Goal: Task Accomplishment & Management: Complete application form

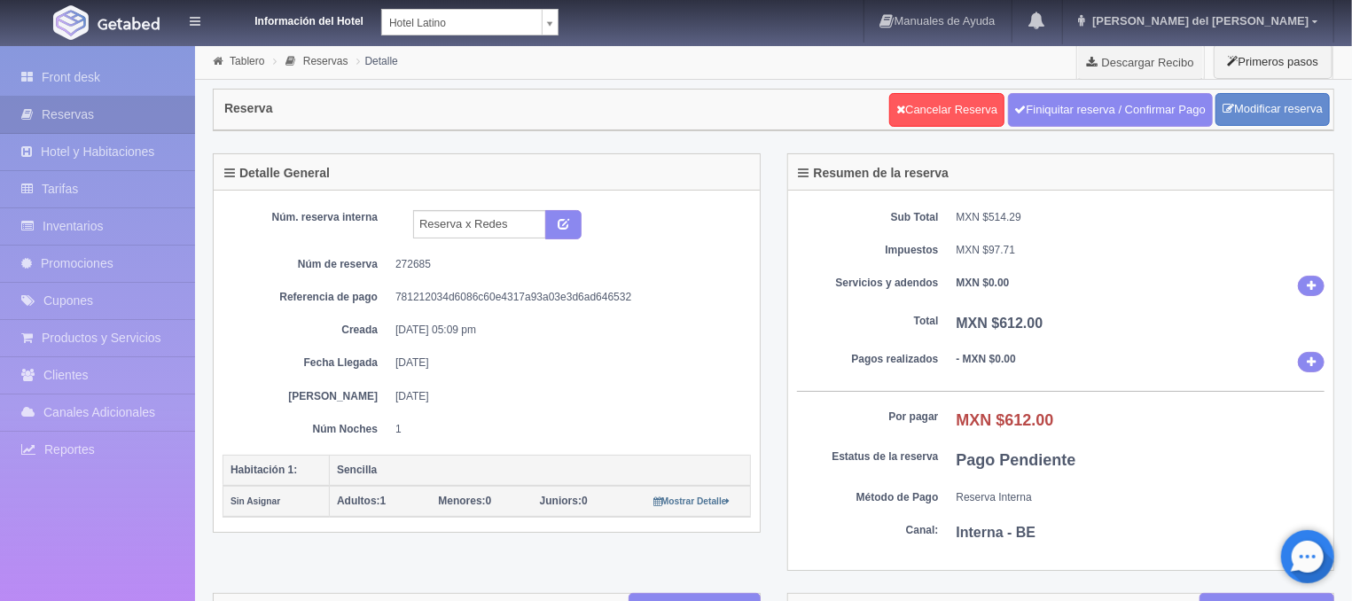
click at [54, 67] on link "Front desk" at bounding box center [97, 77] width 195 height 36
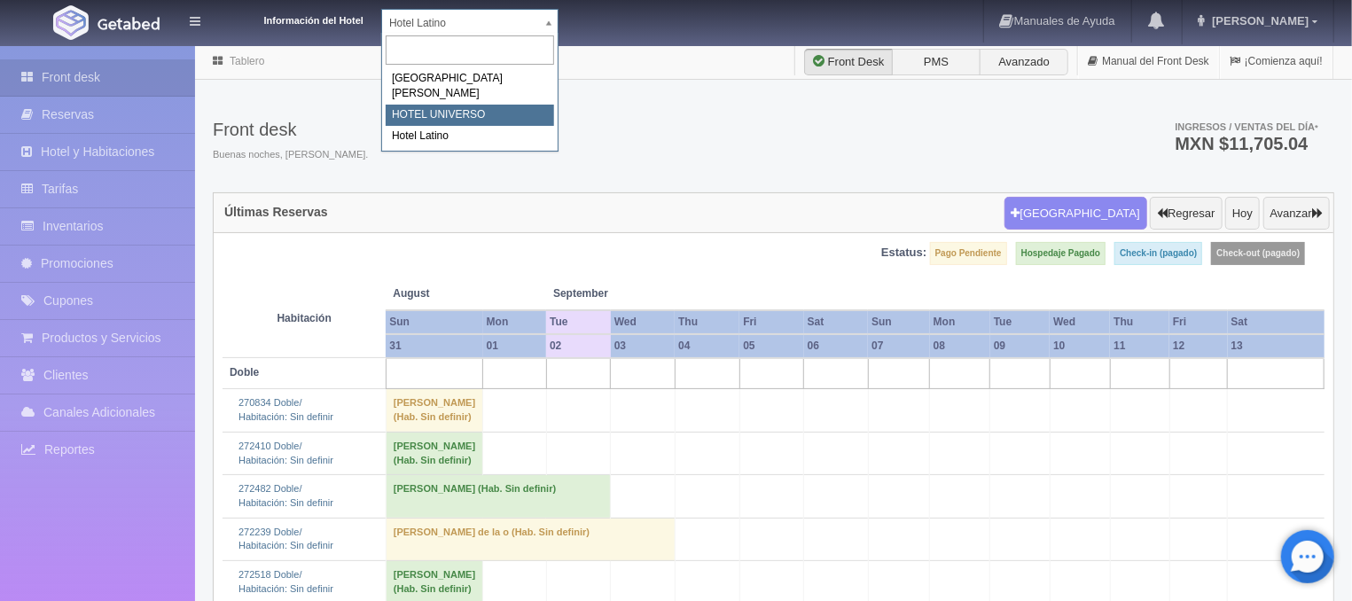
select select "358"
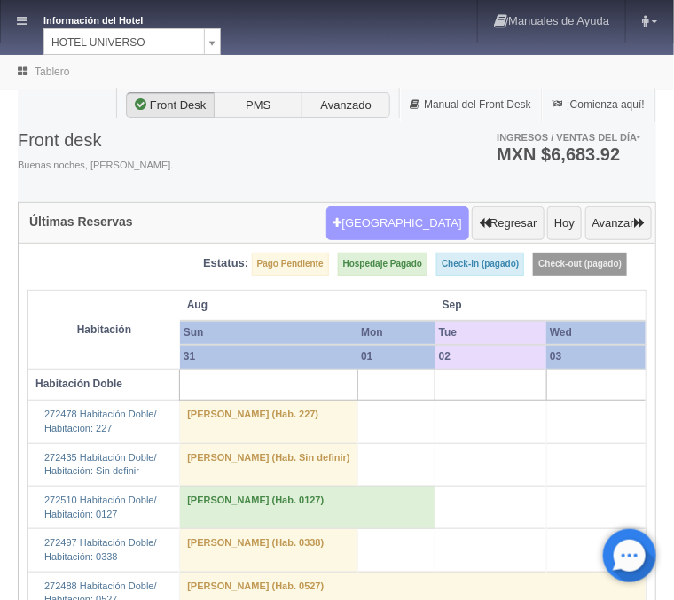
click at [431, 217] on button "Nueva Reserva" at bounding box center [397, 224] width 143 height 34
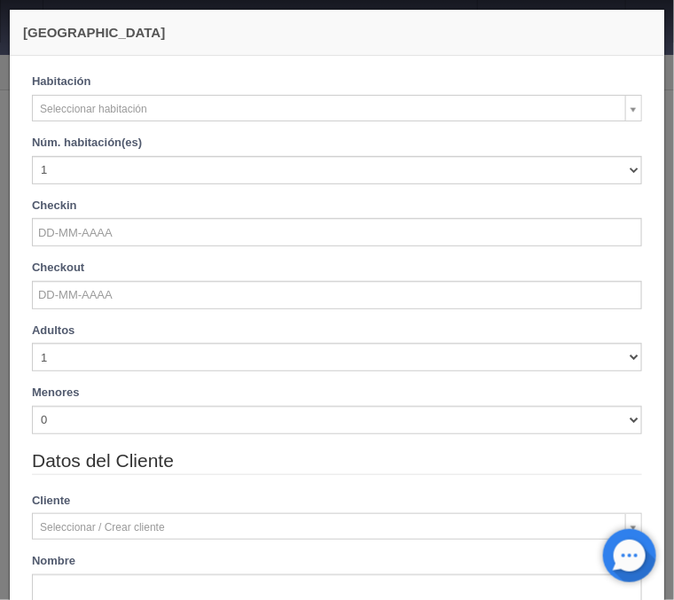
checkbox input "false"
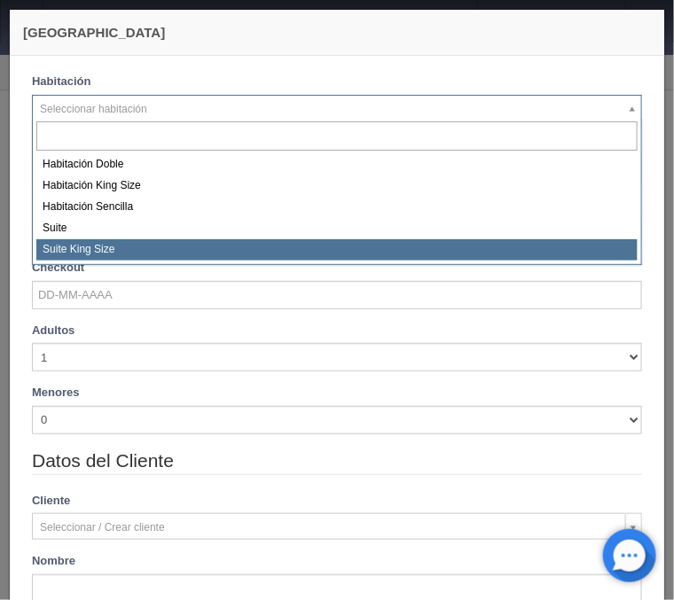
select select "588"
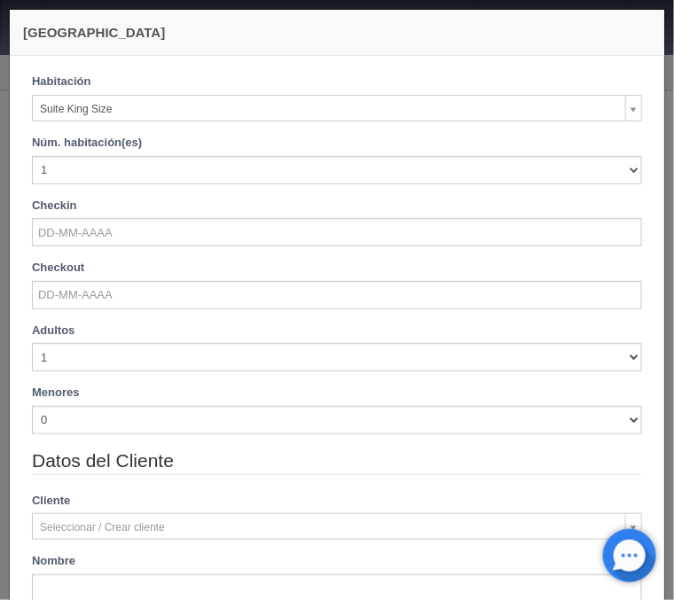
checkbox input "false"
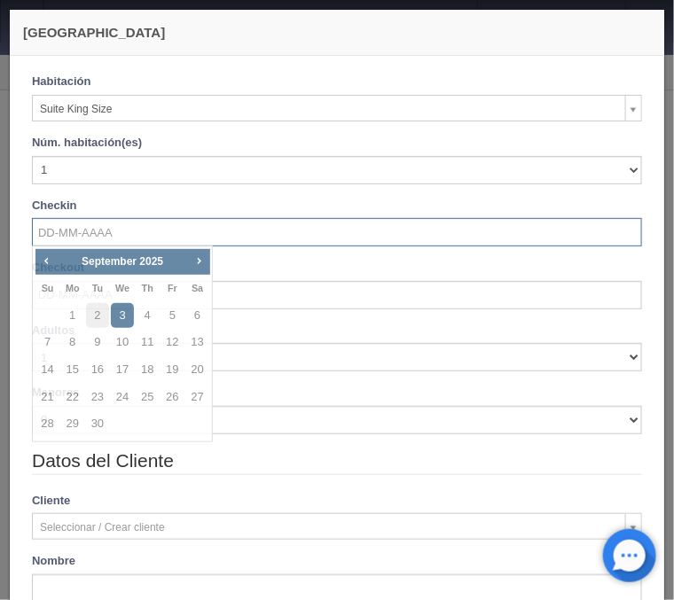
click at [84, 236] on input "text" at bounding box center [337, 232] width 610 height 28
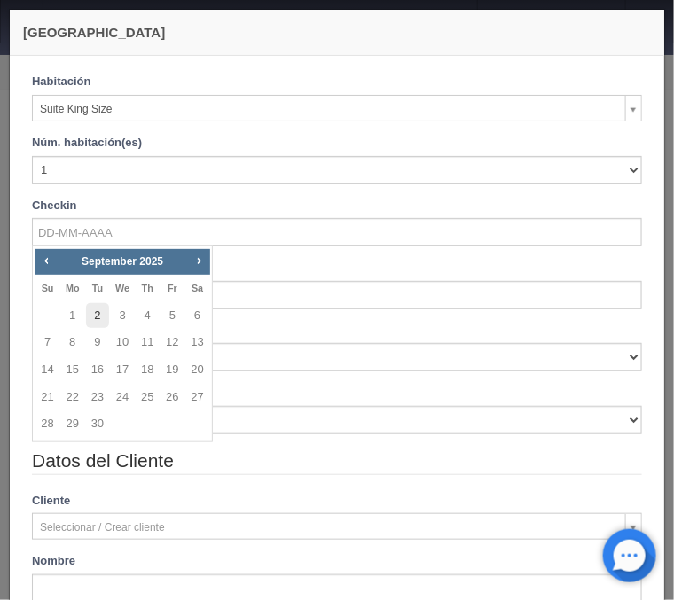
click at [95, 324] on link "2" at bounding box center [97, 316] width 23 height 26
type input "02-09-2025"
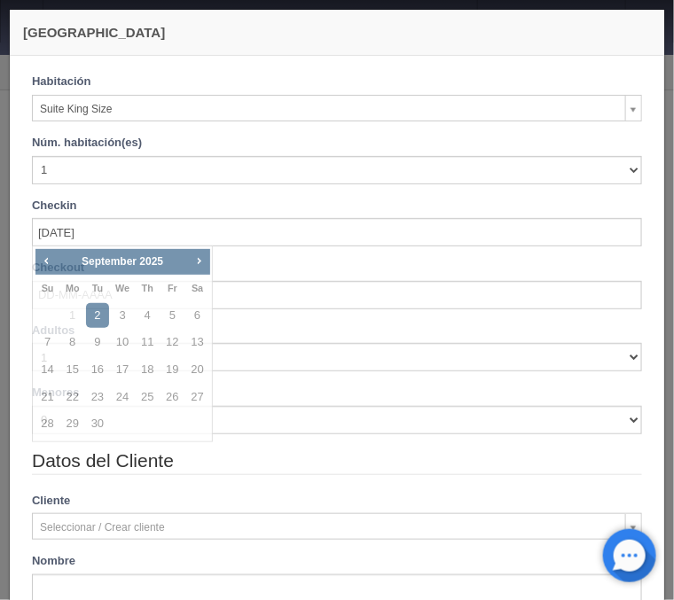
checkbox input "false"
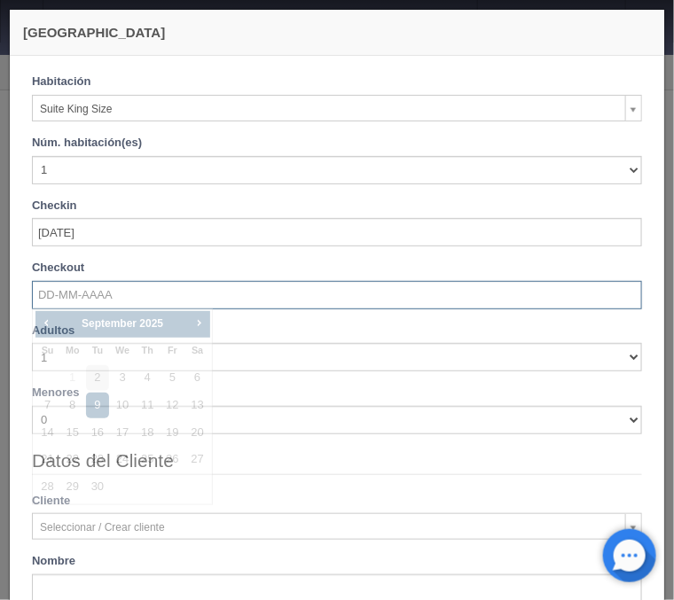
click at [94, 296] on input "text" at bounding box center [337, 295] width 610 height 28
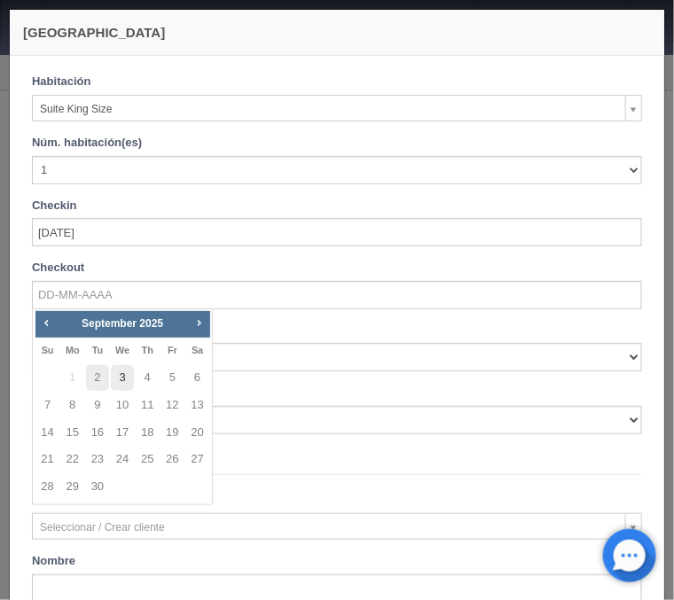
click at [122, 371] on link "3" at bounding box center [122, 378] width 23 height 26
type input "03-09-2025"
checkbox input "false"
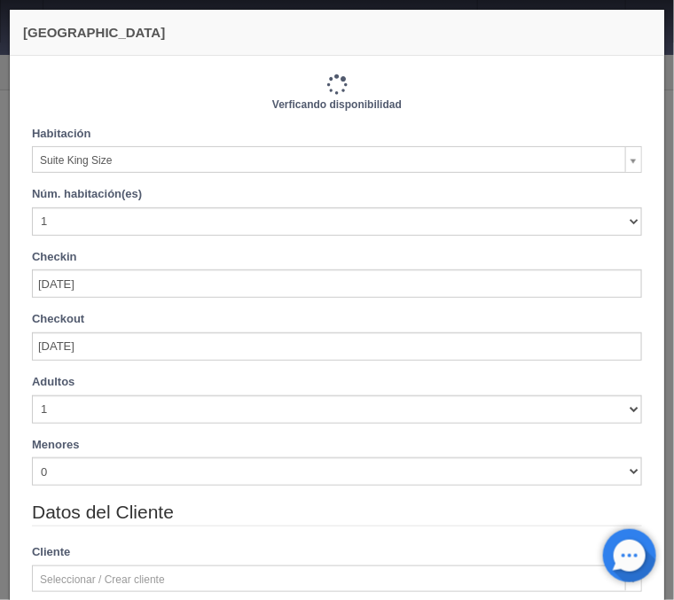
type input "1210.00"
checkbox input "false"
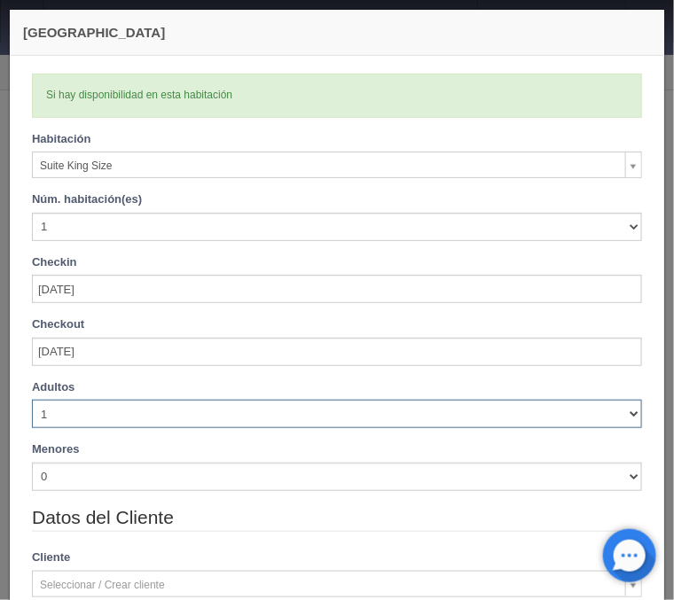
click at [32, 400] on select "1 2 3 4 5 6 7 8 9 10" at bounding box center [337, 414] width 610 height 28
select select "5"
click option "5" at bounding box center [0, 0] width 0 height 0
checkbox input "false"
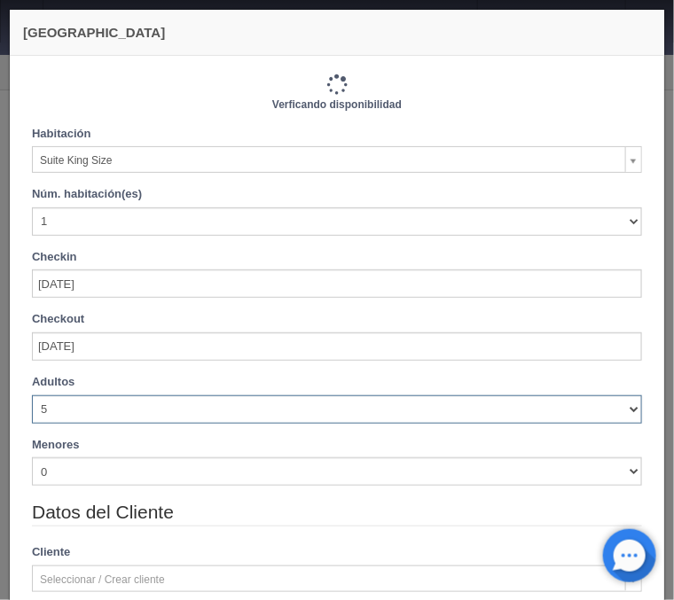
type input "1290.00"
checkbox input "false"
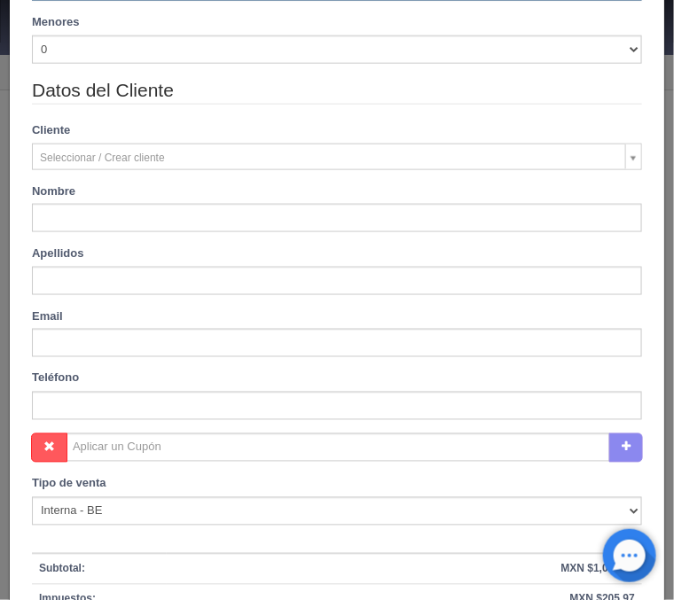
scroll to position [498, 0]
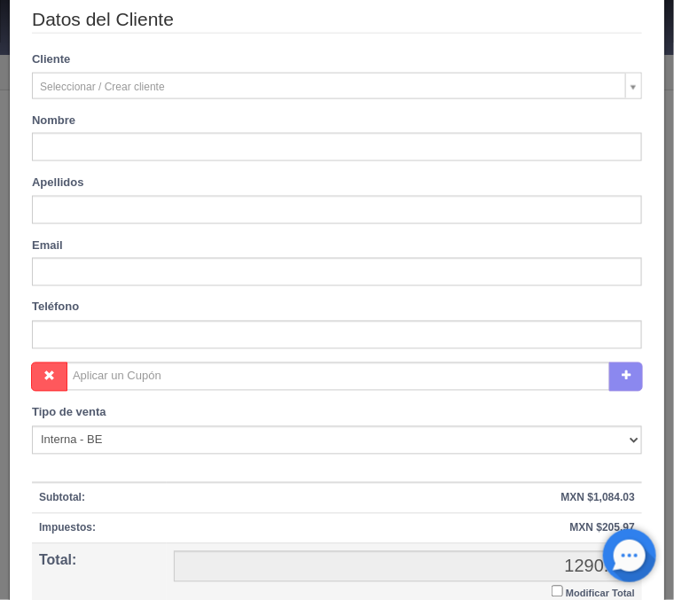
type input "ARTURO"
type input "TREJO"
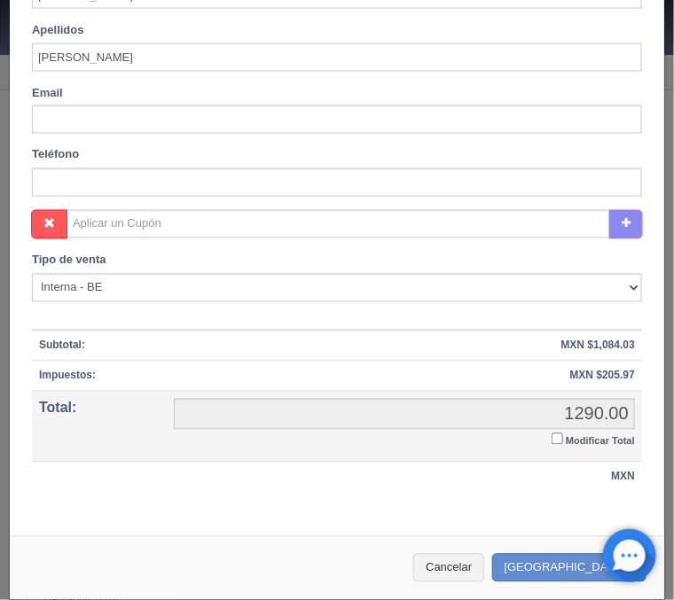
scroll to position [659, 0]
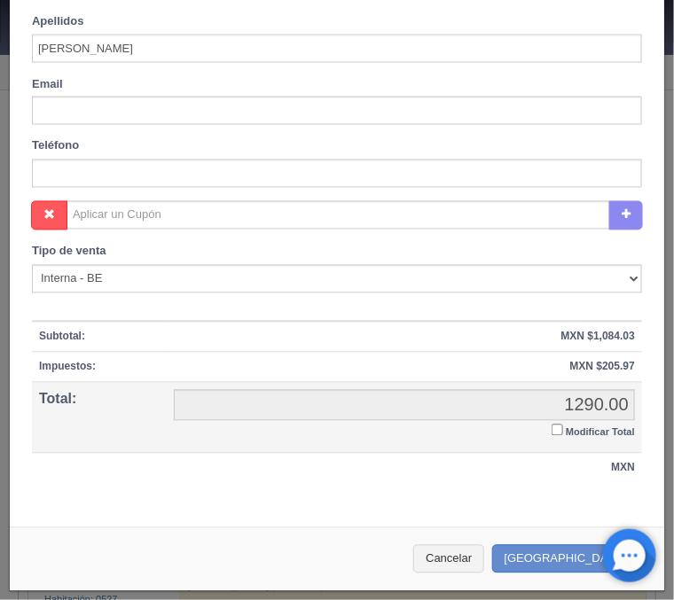
click at [557, 433] on input "Modificar Total" at bounding box center [557, 431] width 12 height 12
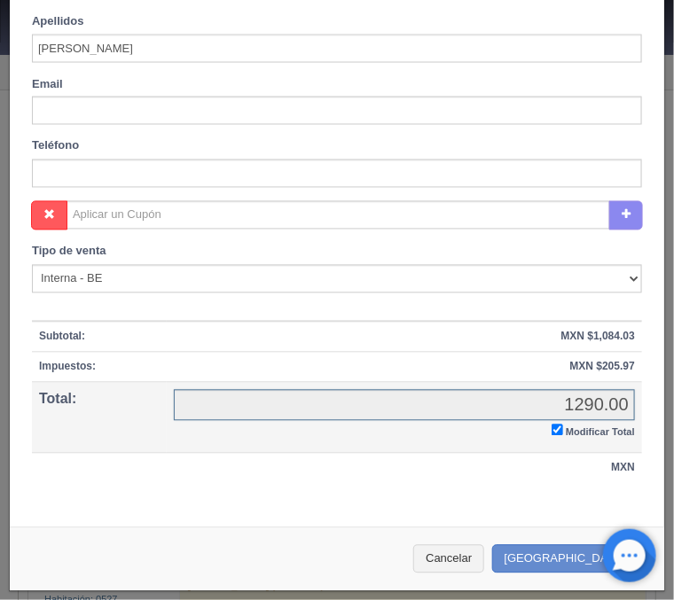
checkbox input "true"
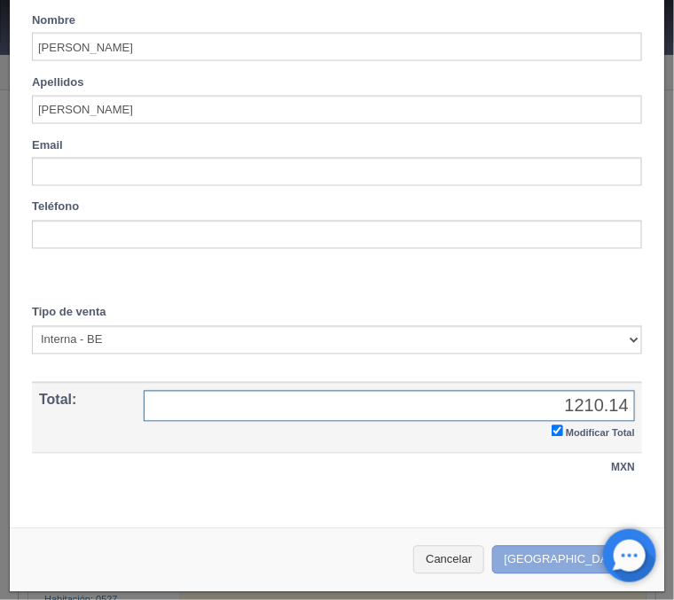
type input "1210.14"
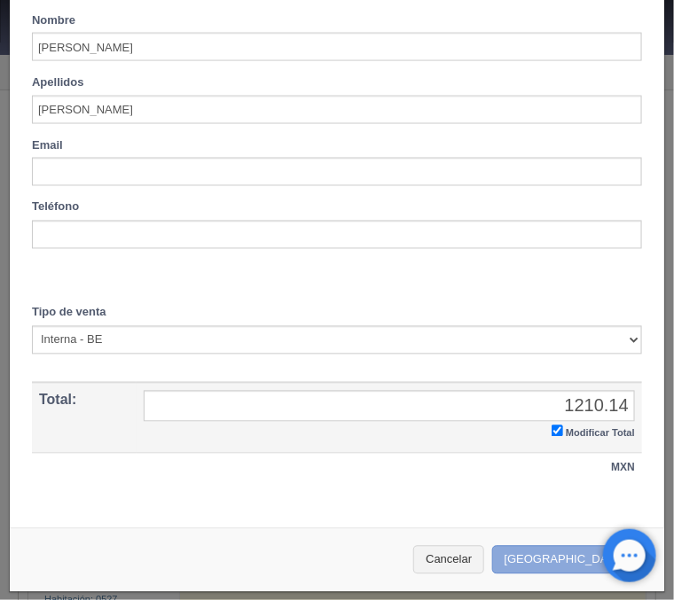
click at [549, 559] on button "[GEOGRAPHIC_DATA]" at bounding box center [569, 560] width 154 height 29
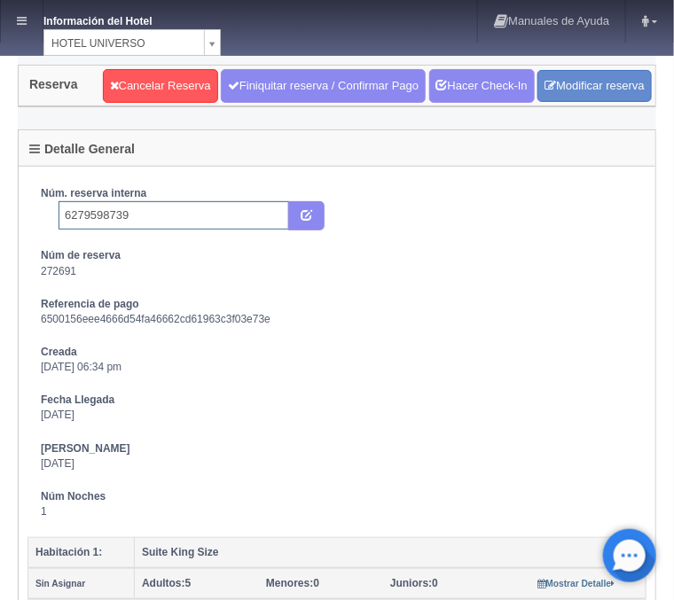
click at [147, 222] on input "6279598739" at bounding box center [173, 215] width 230 height 28
type input "6279598739 Booking"
click at [297, 211] on button "submit" at bounding box center [306, 216] width 36 height 30
click at [19, 6] on link at bounding box center [22, 21] width 42 height 43
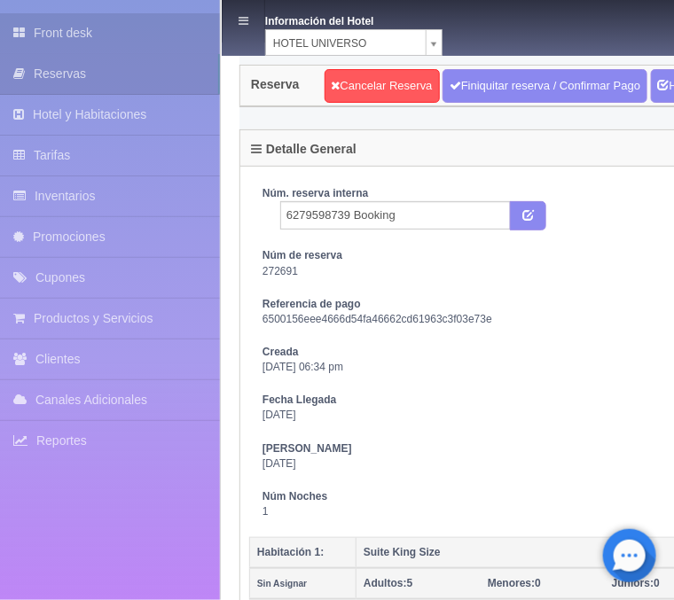
click at [98, 25] on link "Front desk" at bounding box center [110, 33] width 220 height 40
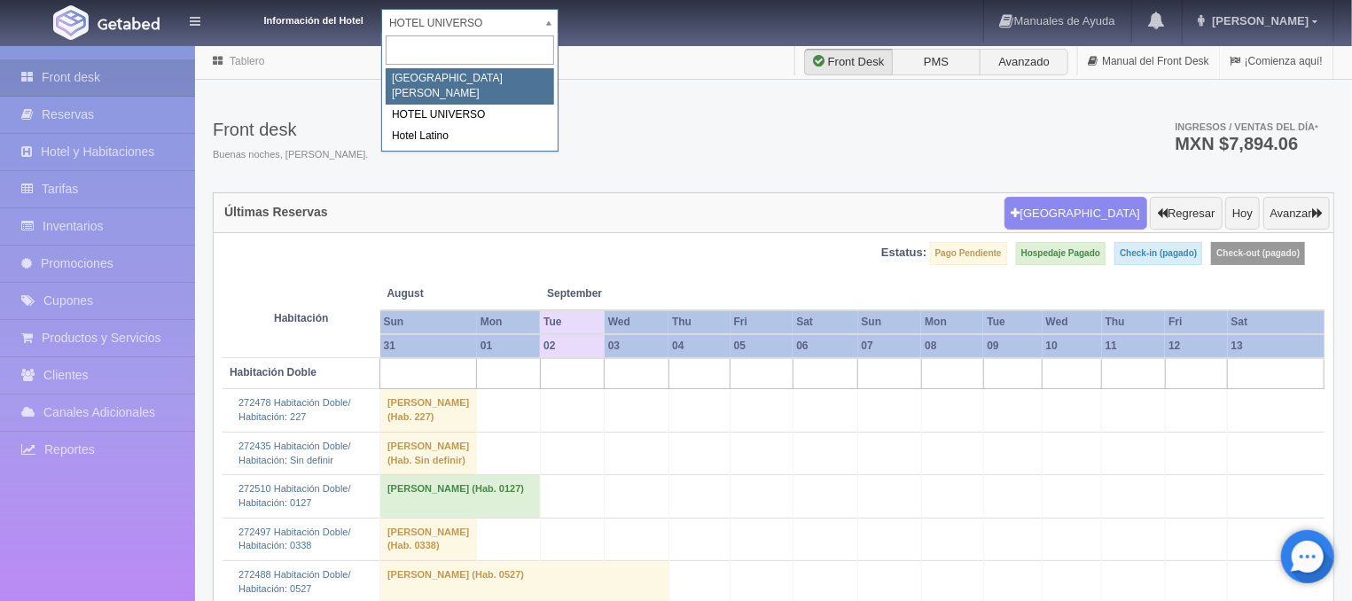
select select "357"
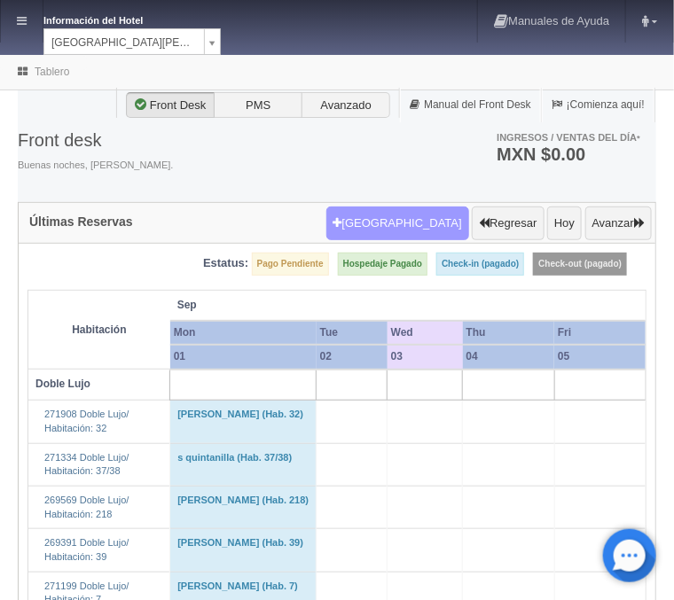
click at [396, 214] on button "Nueva Reserva" at bounding box center [397, 224] width 143 height 34
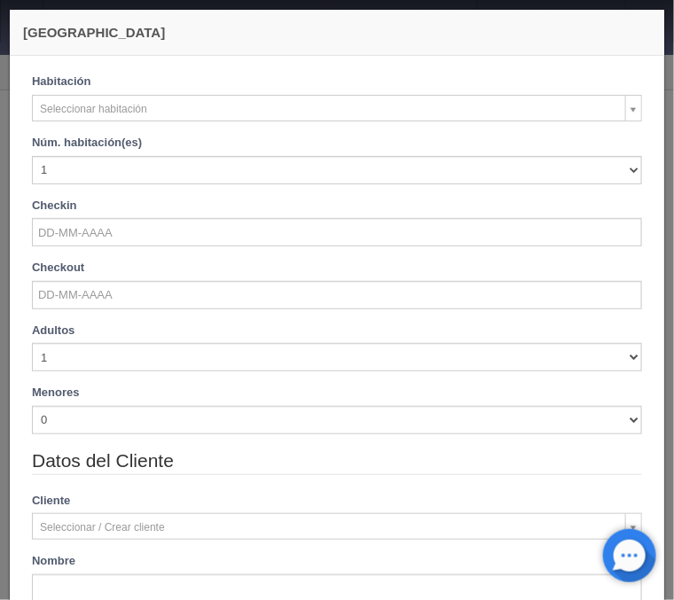
checkbox input "false"
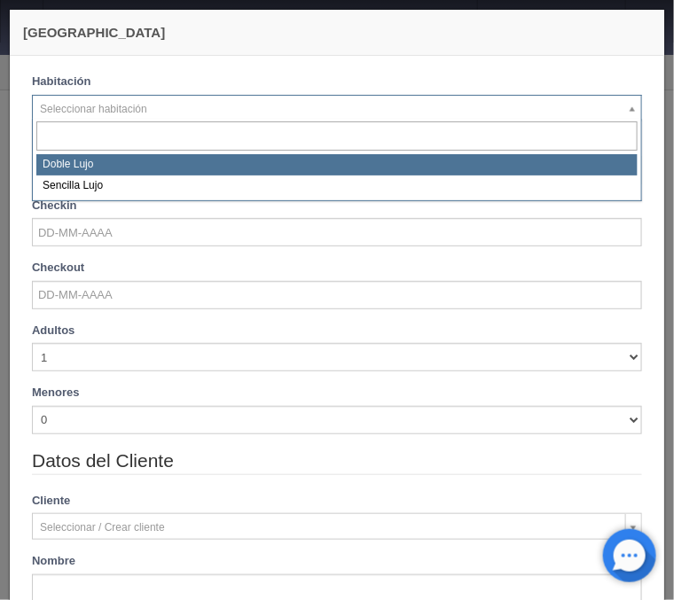
select select "577"
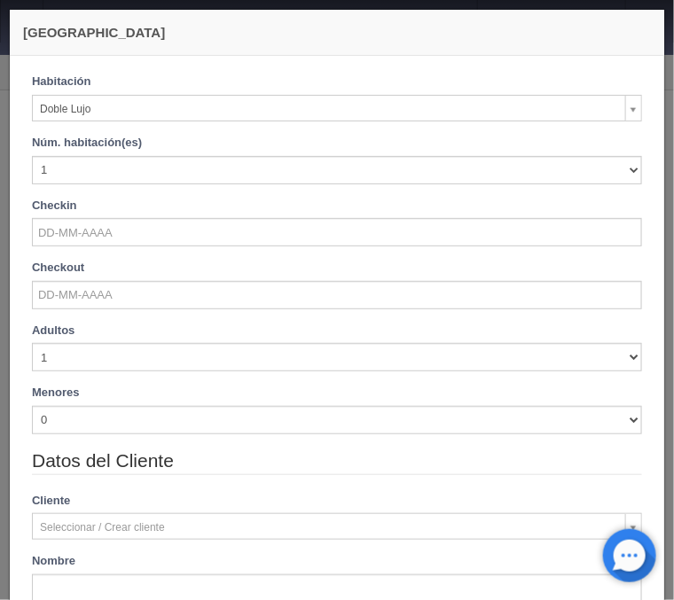
checkbox input "false"
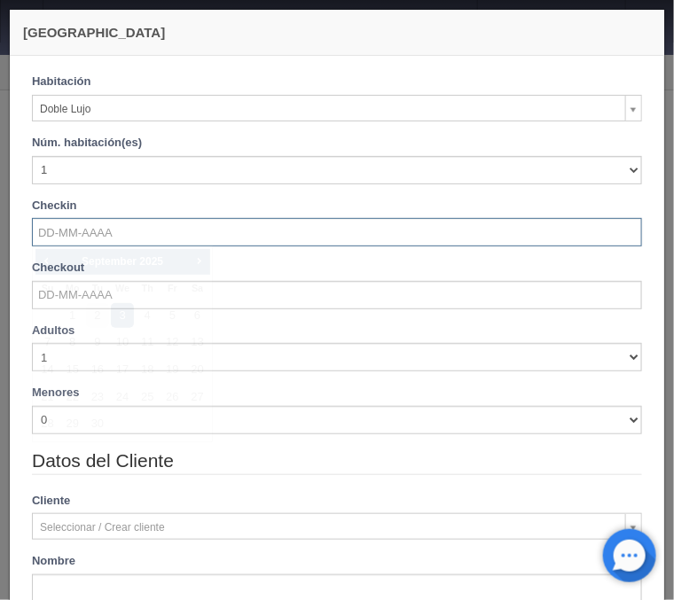
click at [90, 240] on input "text" at bounding box center [337, 232] width 610 height 28
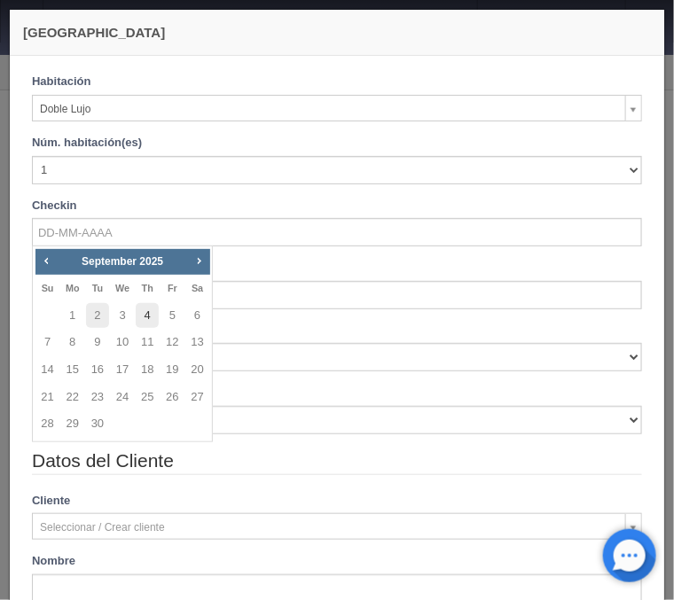
click at [145, 308] on link "4" at bounding box center [147, 316] width 23 height 26
type input "04-09-2025"
checkbox input "false"
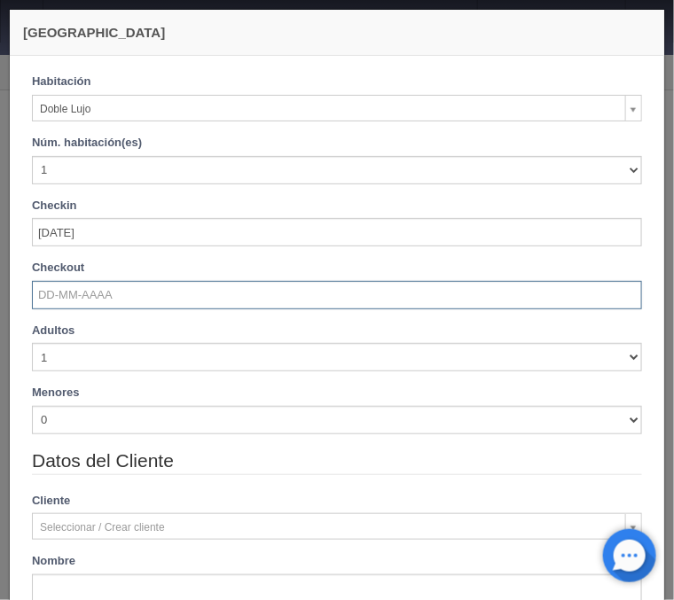
click at [129, 299] on input "text" at bounding box center [337, 295] width 610 height 28
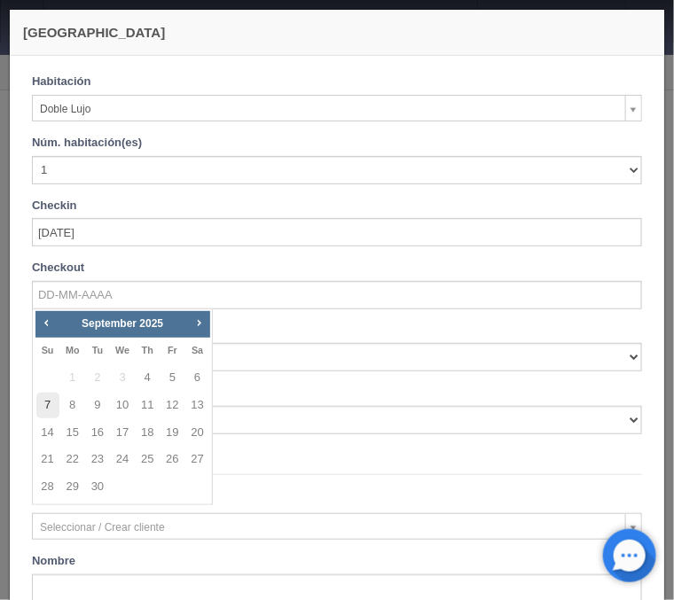
click at [45, 405] on link "7" at bounding box center [47, 406] width 23 height 26
type input "07-09-2025"
checkbox input "false"
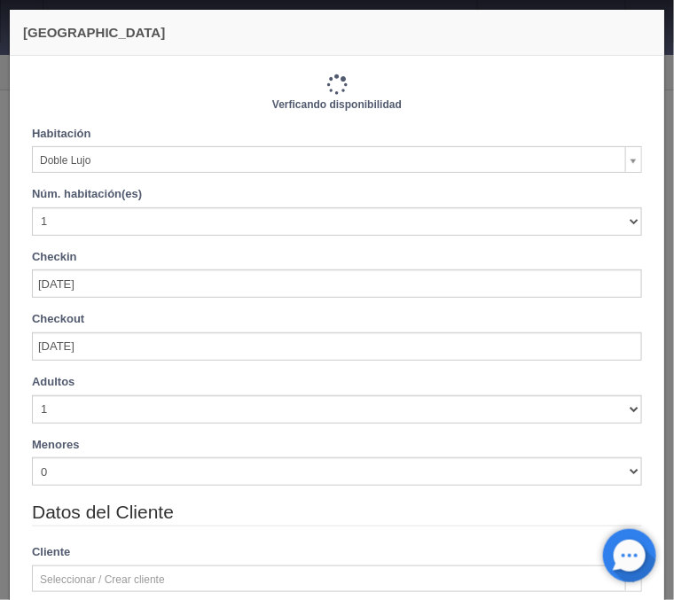
type input "3660.00"
checkbox input "false"
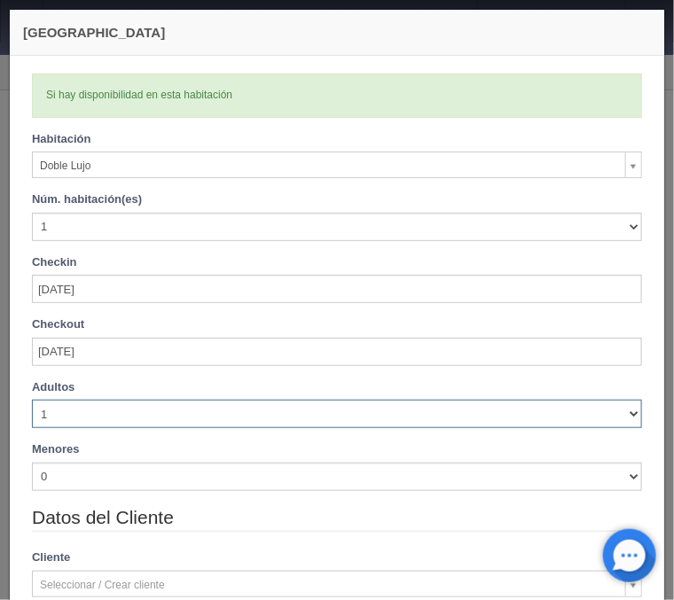
click at [32, 400] on select "1 2 3 4 5 6 7 8 9 10" at bounding box center [337, 414] width 610 height 28
select select "2"
click option "2" at bounding box center [0, 0] width 0 height 0
checkbox input "false"
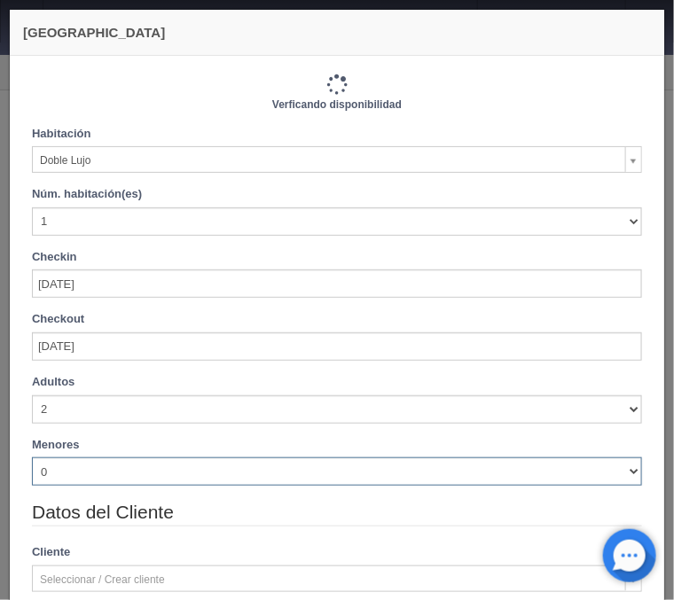
type input "3660.00"
checkbox input "false"
click at [32, 457] on select "0 1 2 3 4 5 6 7 8 9 10" at bounding box center [337, 471] width 610 height 28
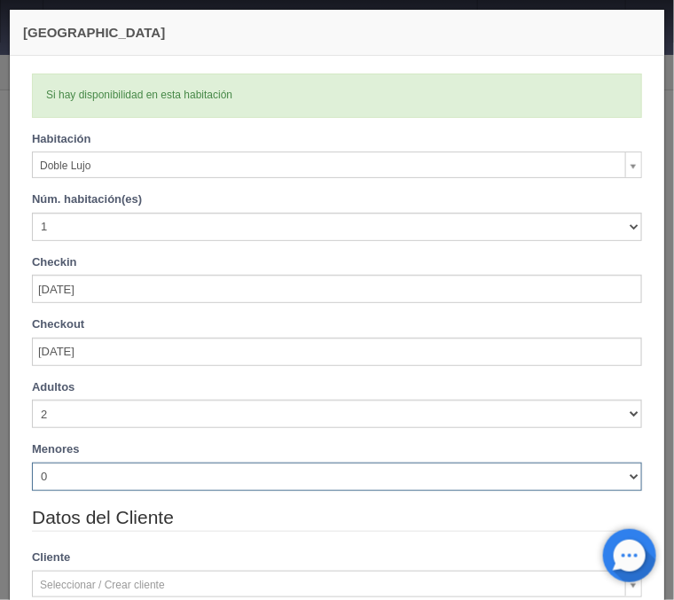
select select "2"
click option "2" at bounding box center [0, 0] width 0 height 0
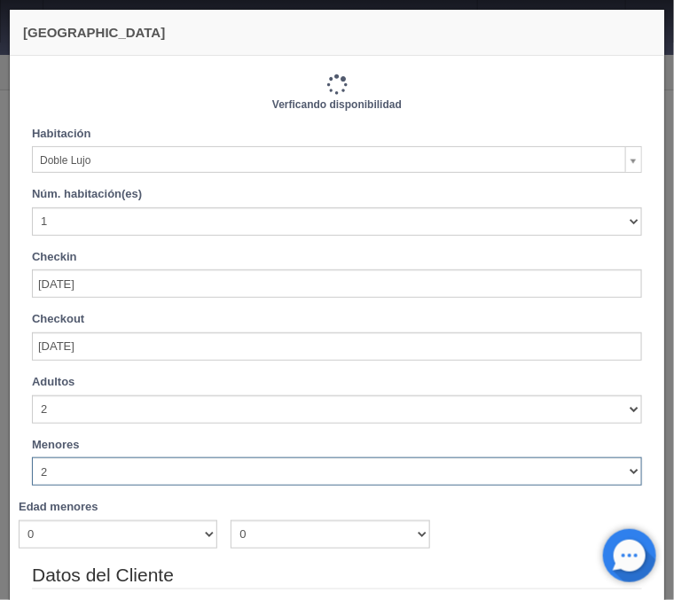
checkbox input "false"
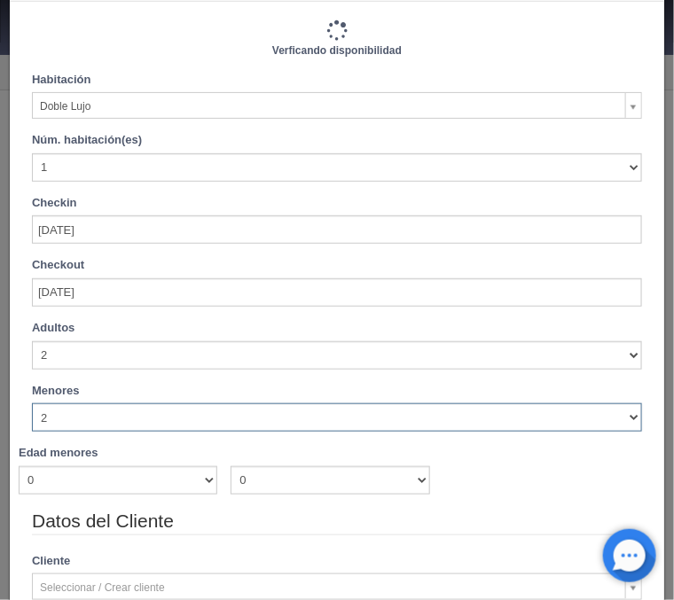
type input "3660.00"
checkbox input "false"
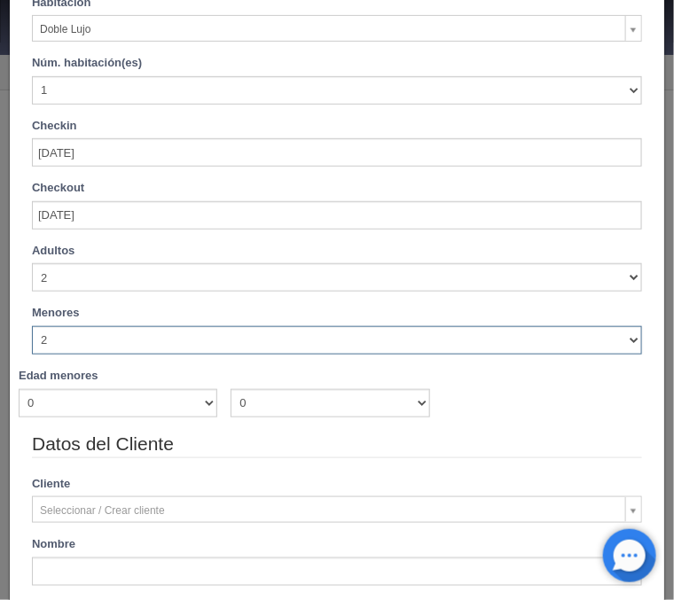
scroll to position [149, 0]
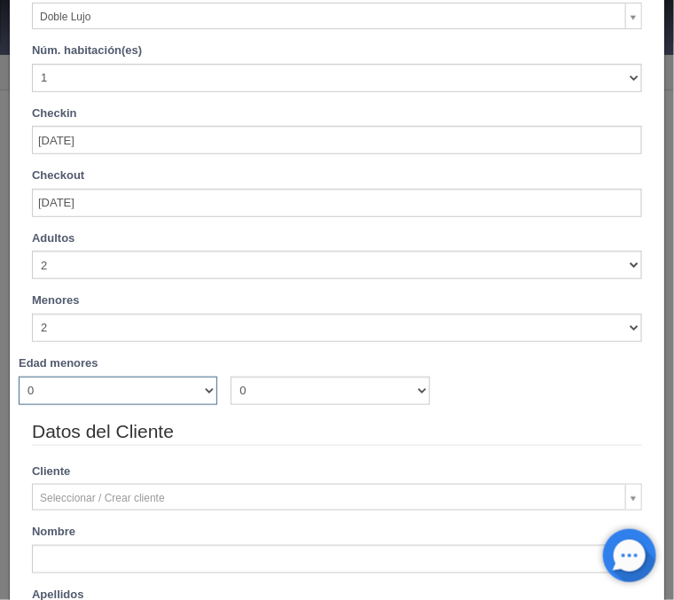
click at [19, 377] on select "0 1 2 3 4 5 6 7 8 9 10 11 12 13 14 15 16 17 18" at bounding box center [118, 391] width 199 height 28
select select "3"
click option "3" at bounding box center [0, 0] width 0 height 0
checkbox input "false"
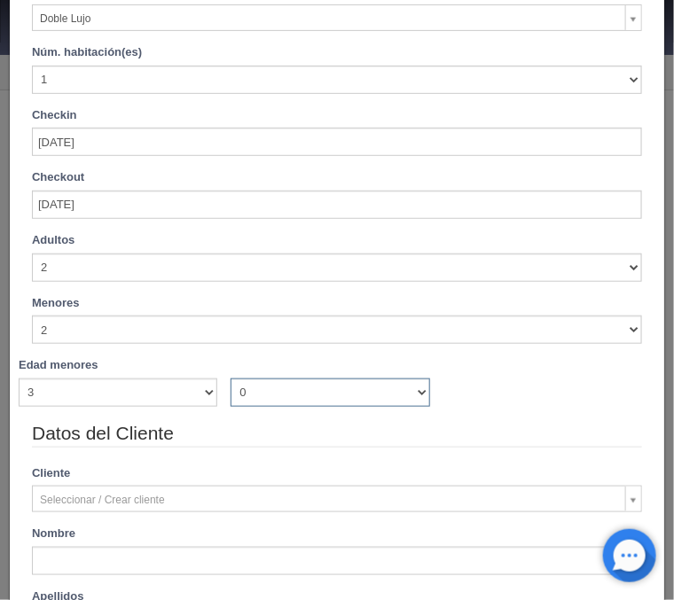
click at [230, 378] on select "0 1 2 3 4 5 6 7 8 9 10 11 12 13 14 15 16 17 18" at bounding box center [329, 392] width 199 height 28
type input "3660.00"
checkbox input "false"
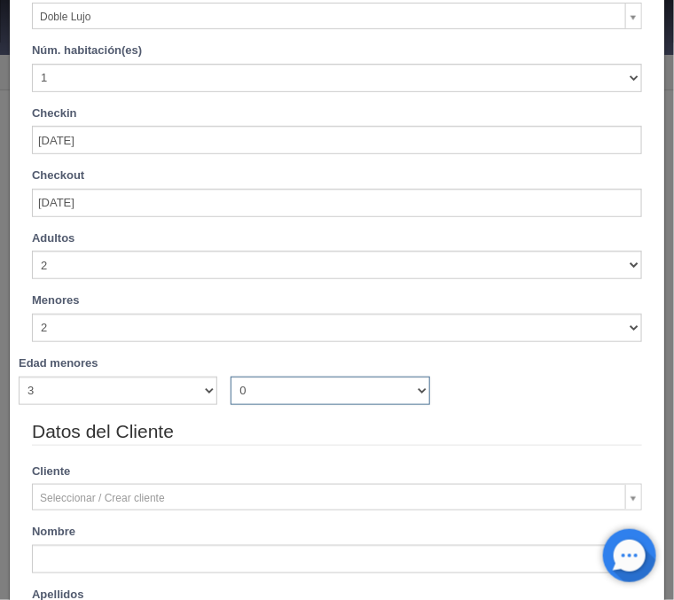
select select "6"
click option "6" at bounding box center [0, 0] width 0 height 0
checkbox input "false"
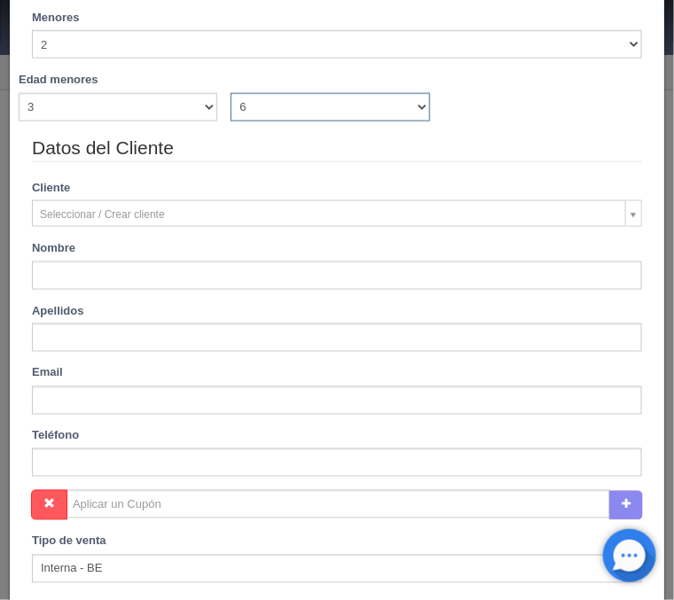
type input "3660.00"
checkbox input "false"
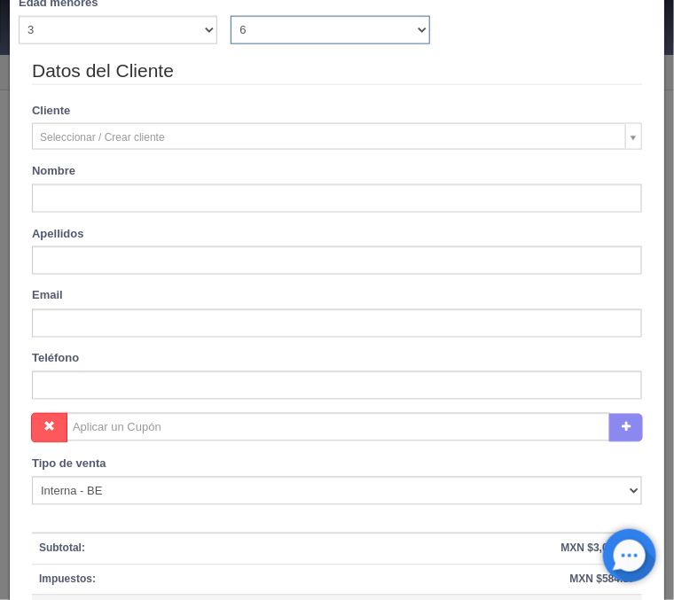
scroll to position [576, 0]
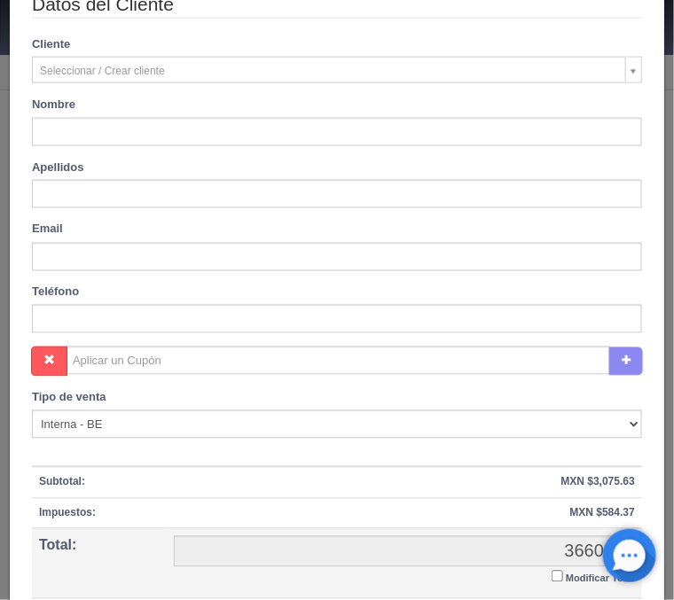
type input "EUGENIO ADRIAN"
type input "GONZALEZ"
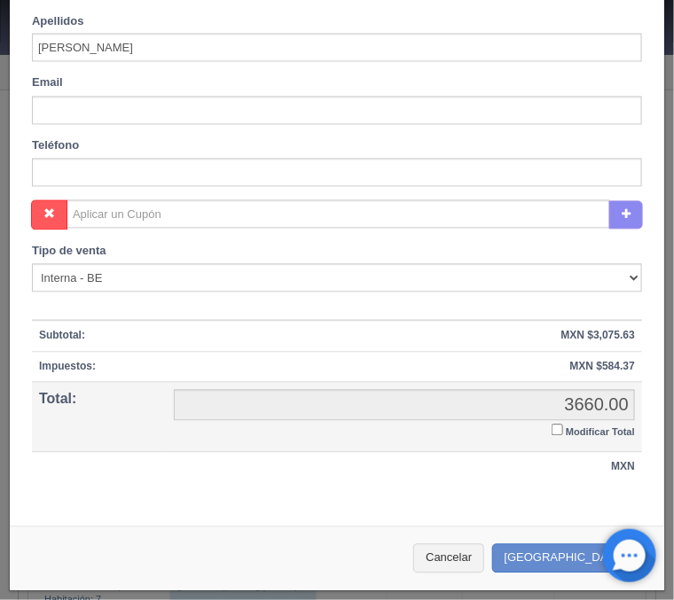
scroll to position [722, 0]
click at [555, 427] on input "Modificar Total" at bounding box center [557, 431] width 12 height 12
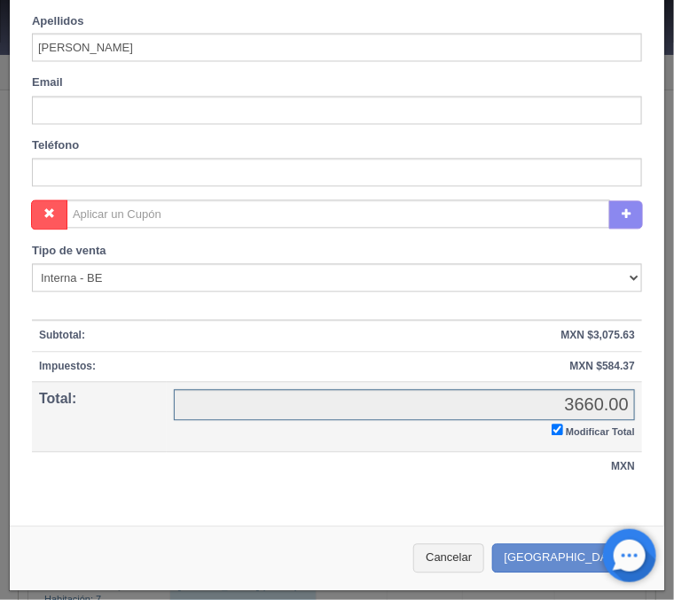
checkbox input "true"
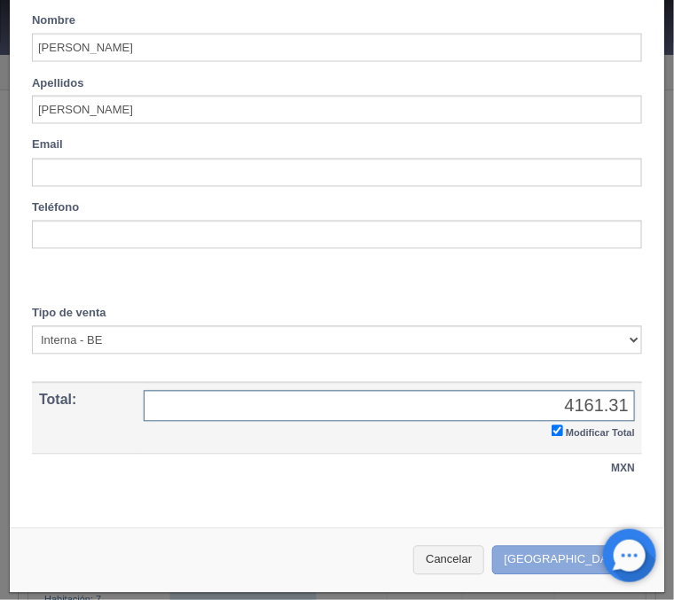
type input "4161.31"
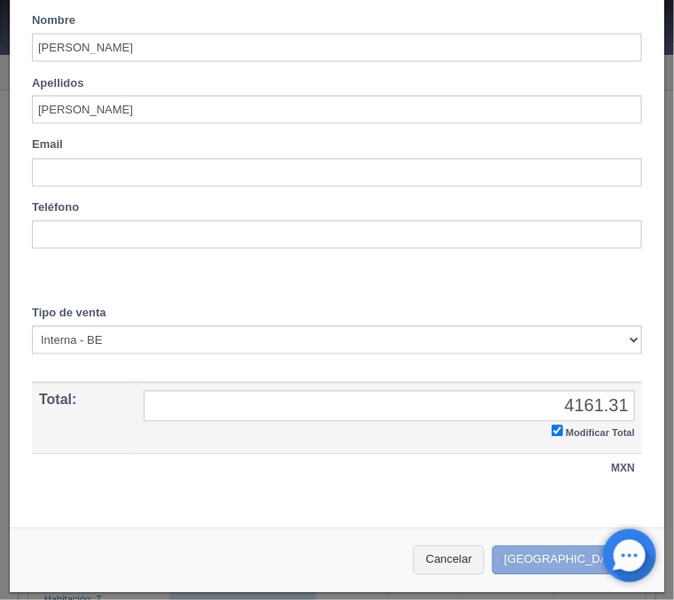
click at [553, 562] on button "Crear Reserva" at bounding box center [569, 560] width 154 height 29
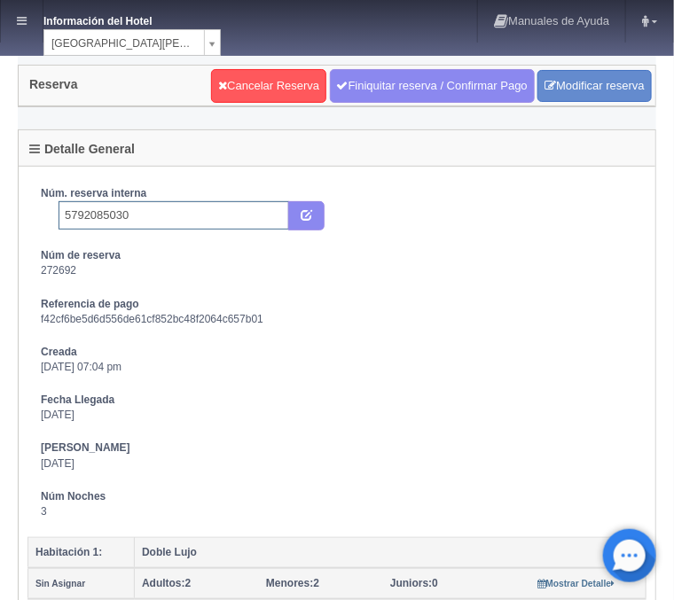
click at [211, 215] on input "5792085030" at bounding box center [173, 215] width 230 height 28
type input "5792085030 Booking"
click at [306, 217] on icon "submit" at bounding box center [306, 214] width 12 height 12
click at [18, 19] on icon at bounding box center [22, 21] width 10 height 12
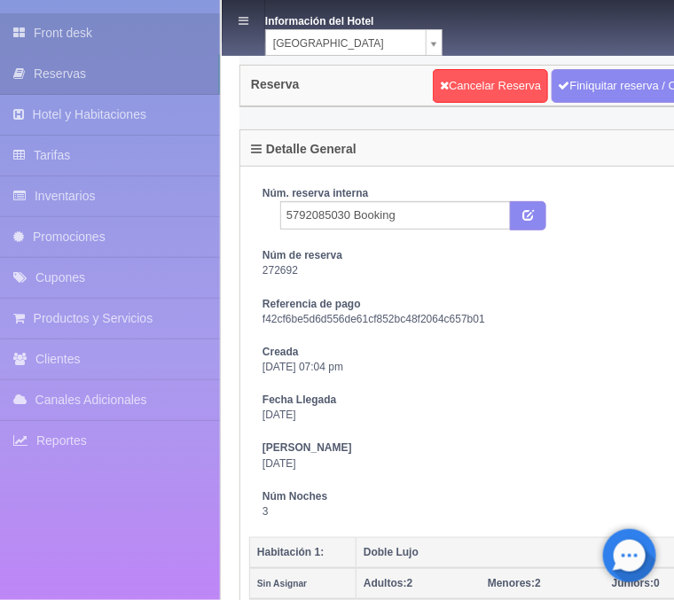
click at [43, 36] on link "Front desk" at bounding box center [110, 33] width 220 height 40
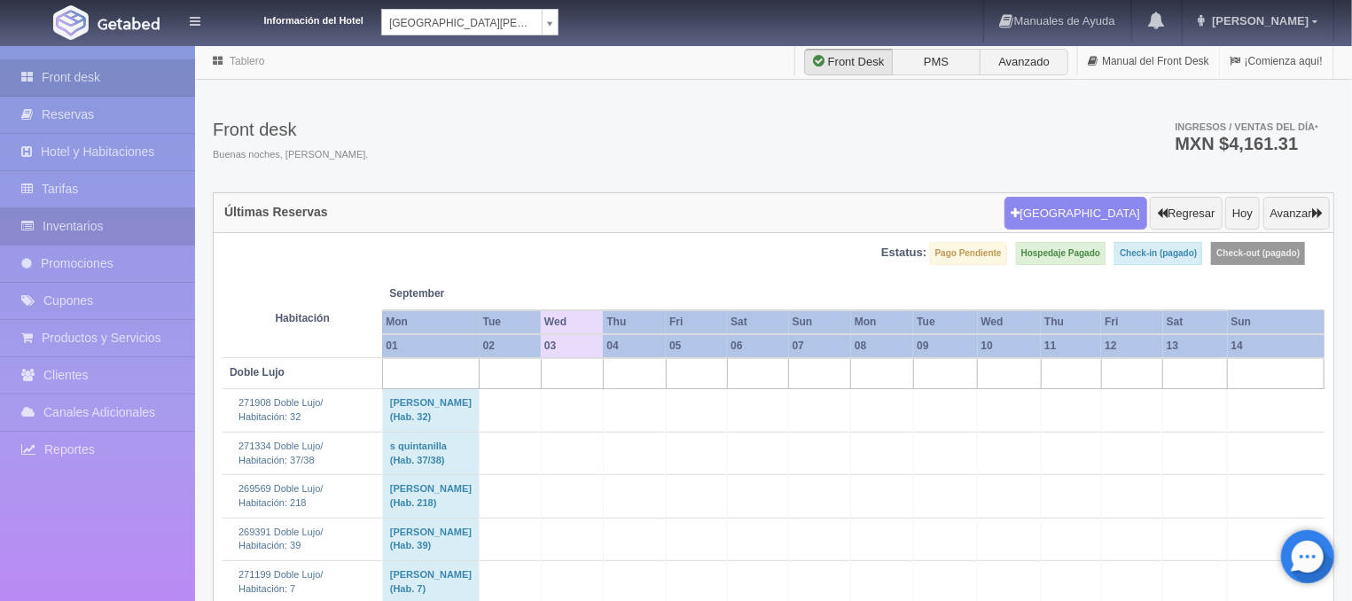
click at [83, 235] on link "Inventarios" at bounding box center [97, 226] width 195 height 36
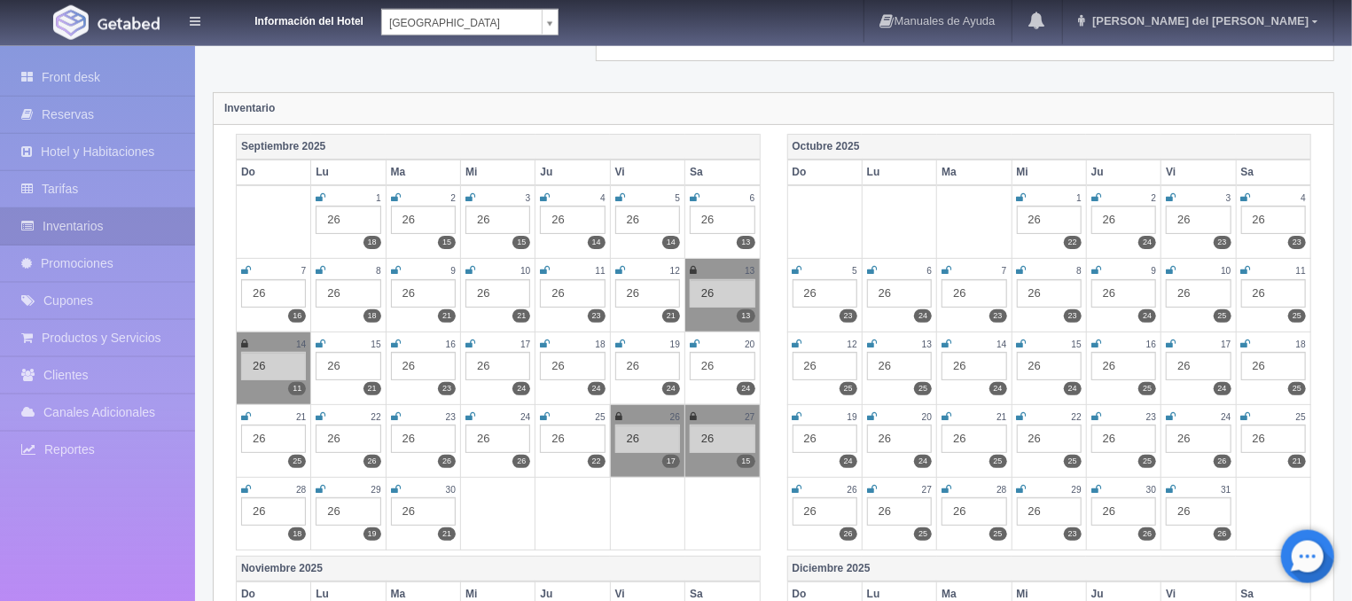
scroll to position [190, 0]
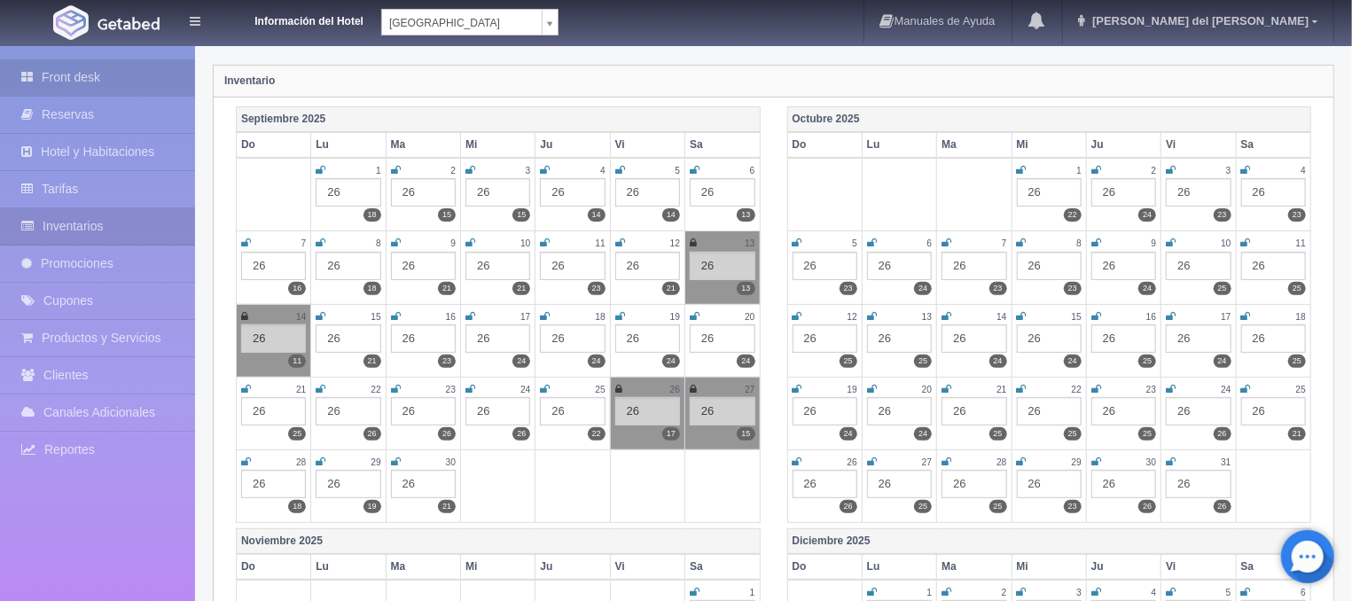
click at [95, 68] on link "Front desk" at bounding box center [97, 77] width 195 height 36
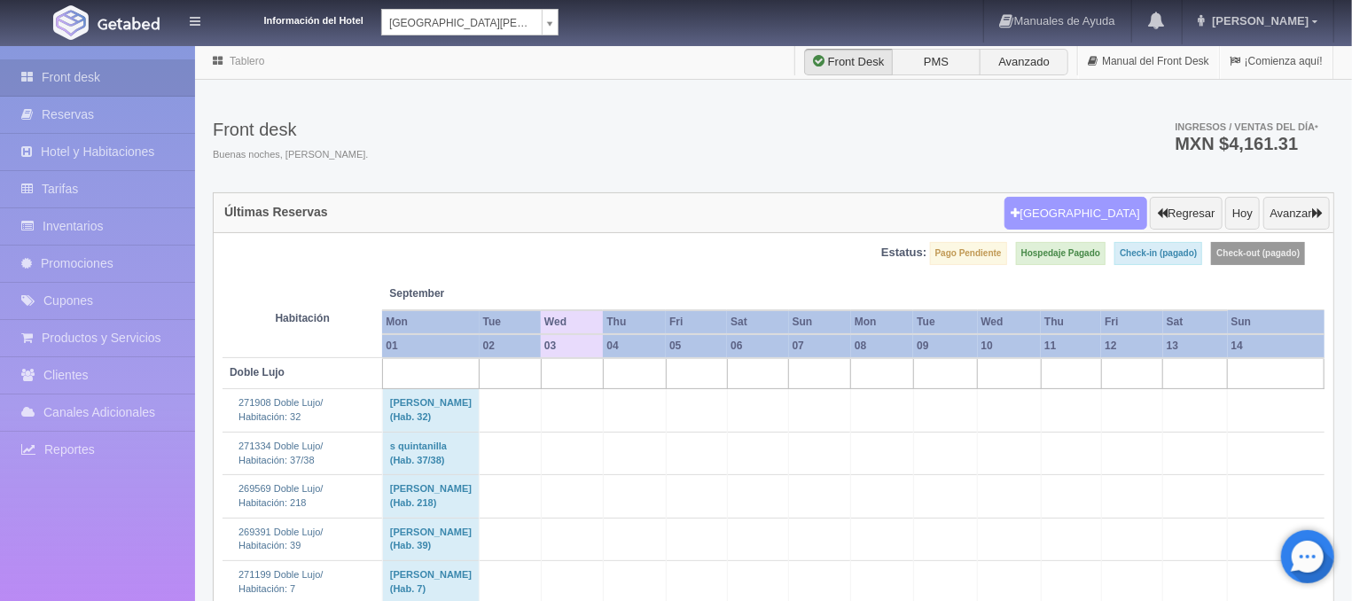
click at [1064, 208] on button "[GEOGRAPHIC_DATA]" at bounding box center [1075, 214] width 143 height 34
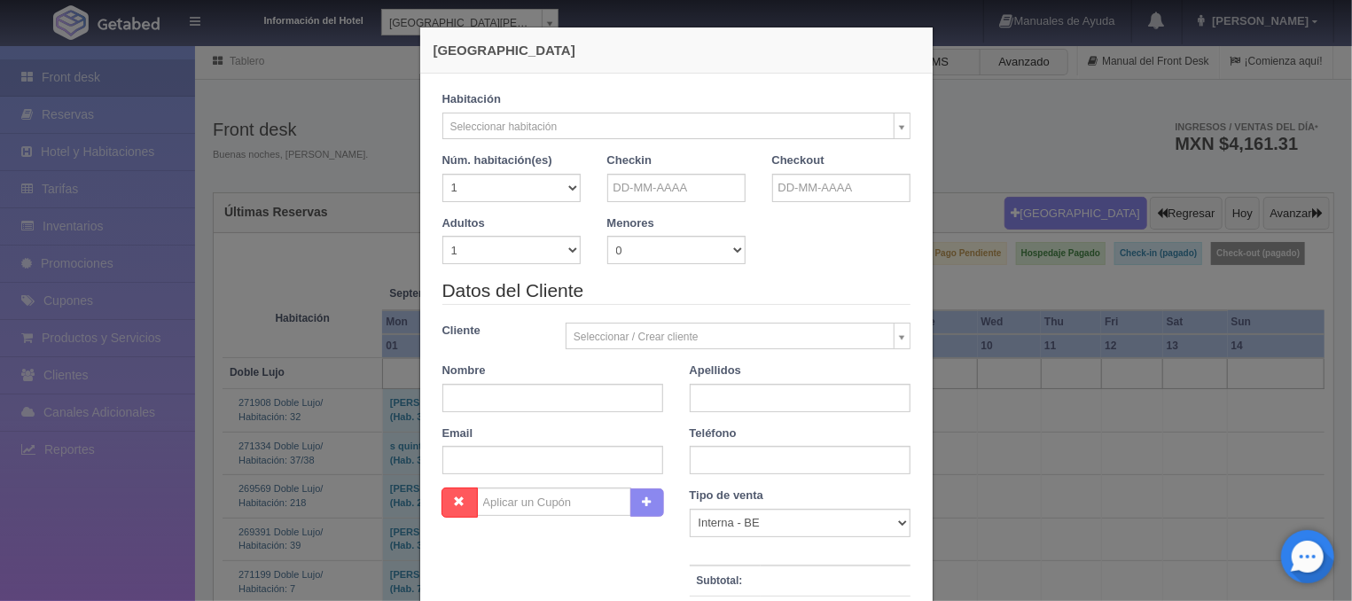
checkbox input "false"
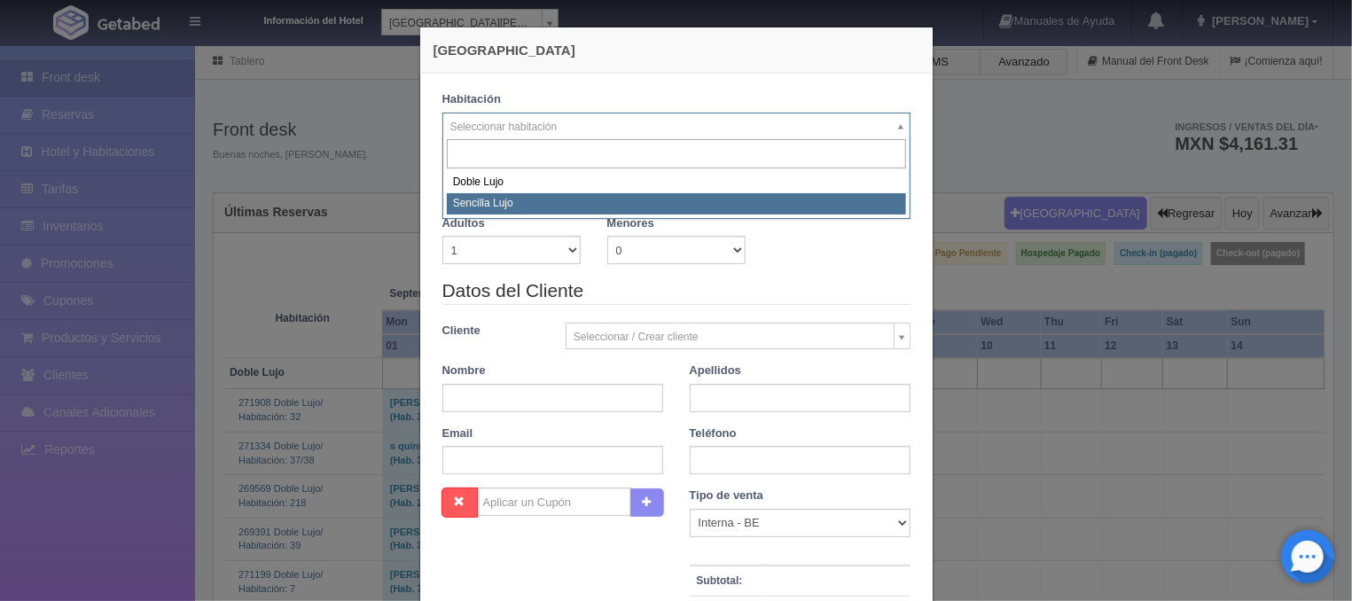
select select "576"
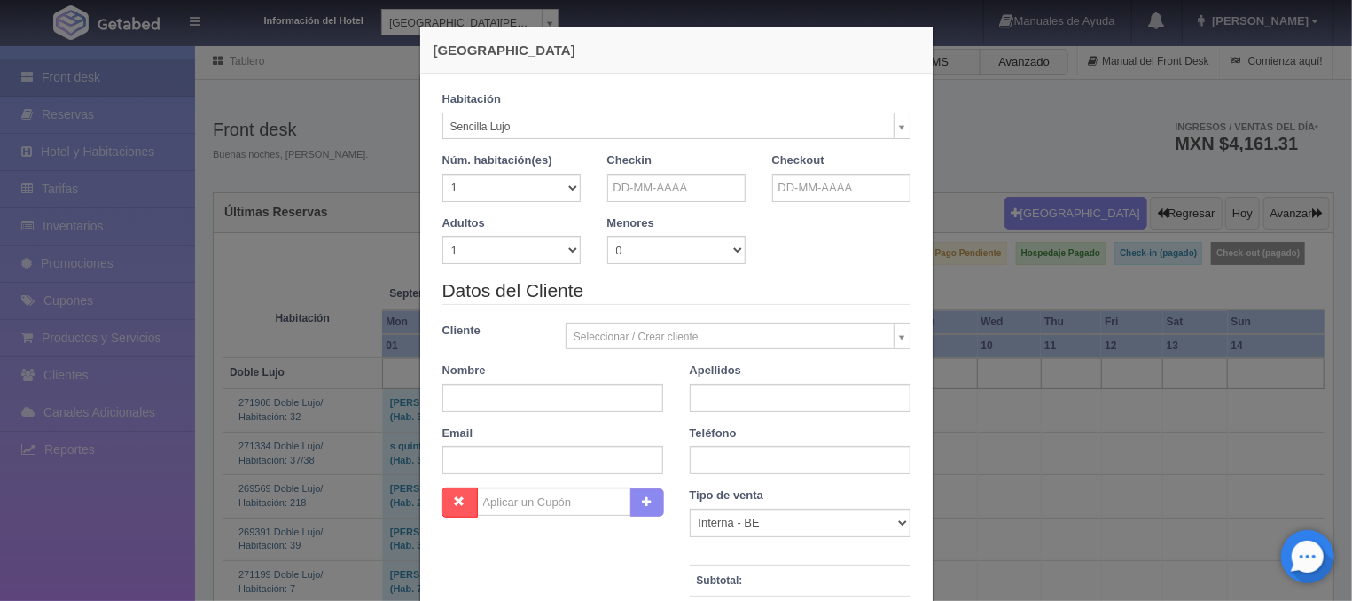
checkbox input "false"
click at [644, 186] on input "text" at bounding box center [676, 188] width 138 height 28
click at [778, 325] on link "20" at bounding box center [771, 325] width 23 height 26
type input "[DATE]"
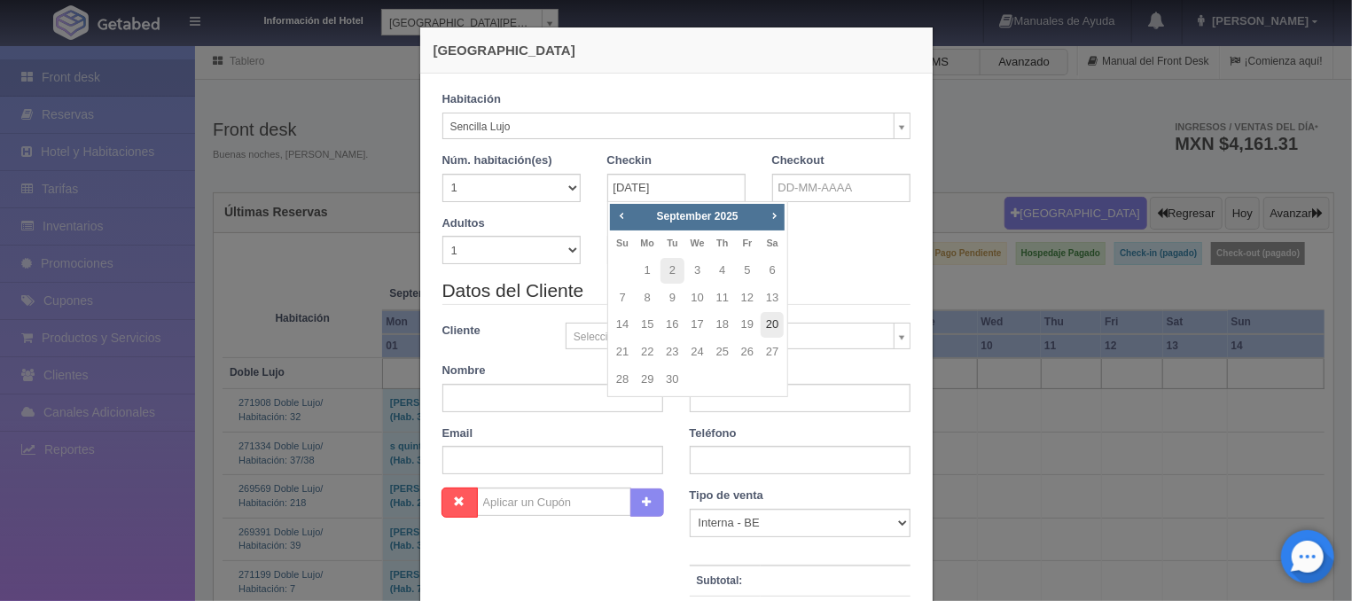
checkbox input "false"
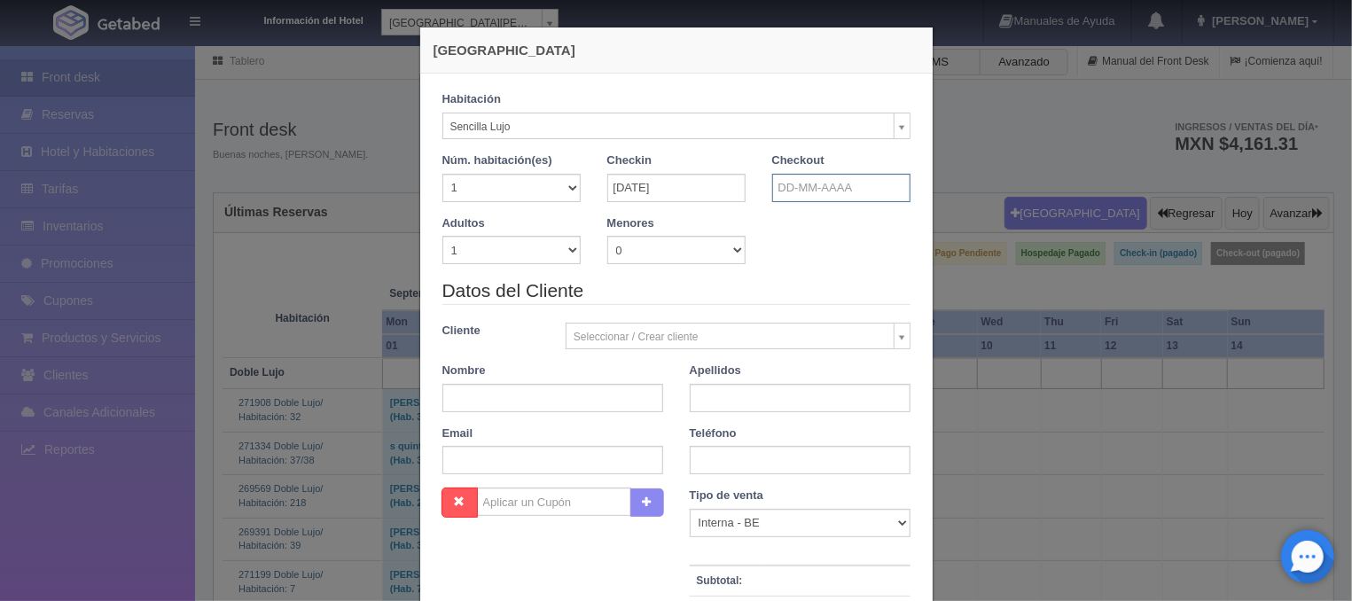
click at [814, 189] on input "text" at bounding box center [841, 188] width 138 height 28
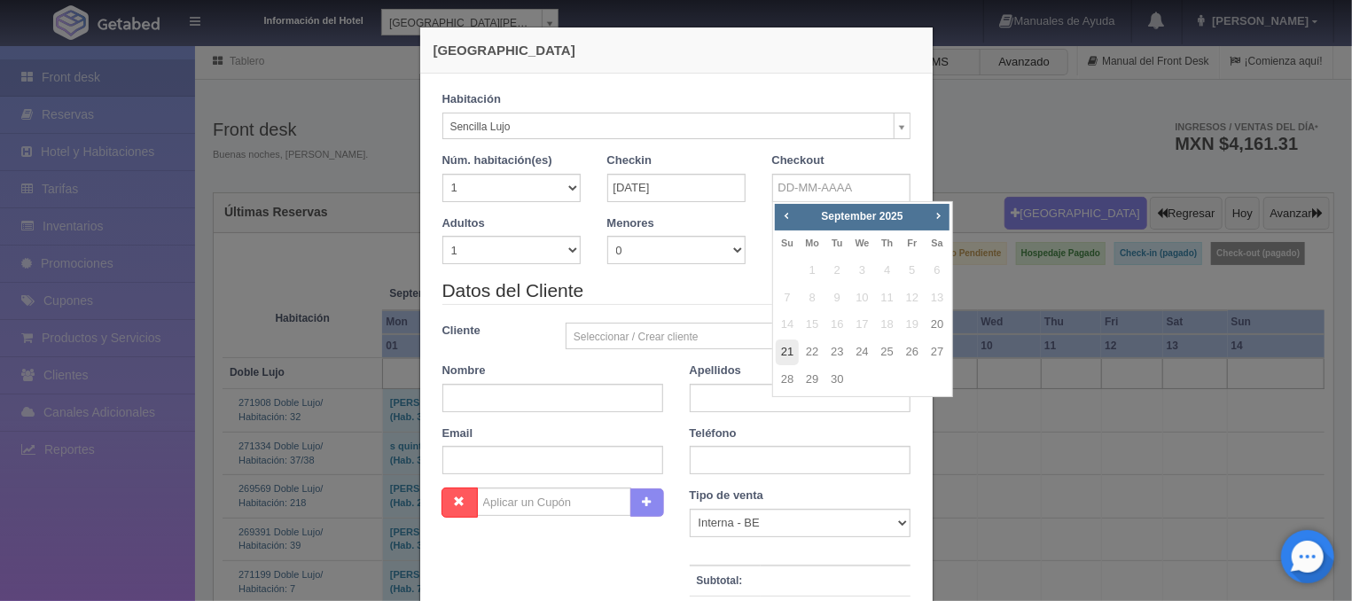
click at [790, 353] on link "21" at bounding box center [787, 352] width 23 height 26
type input "[DATE]"
checkbox input "false"
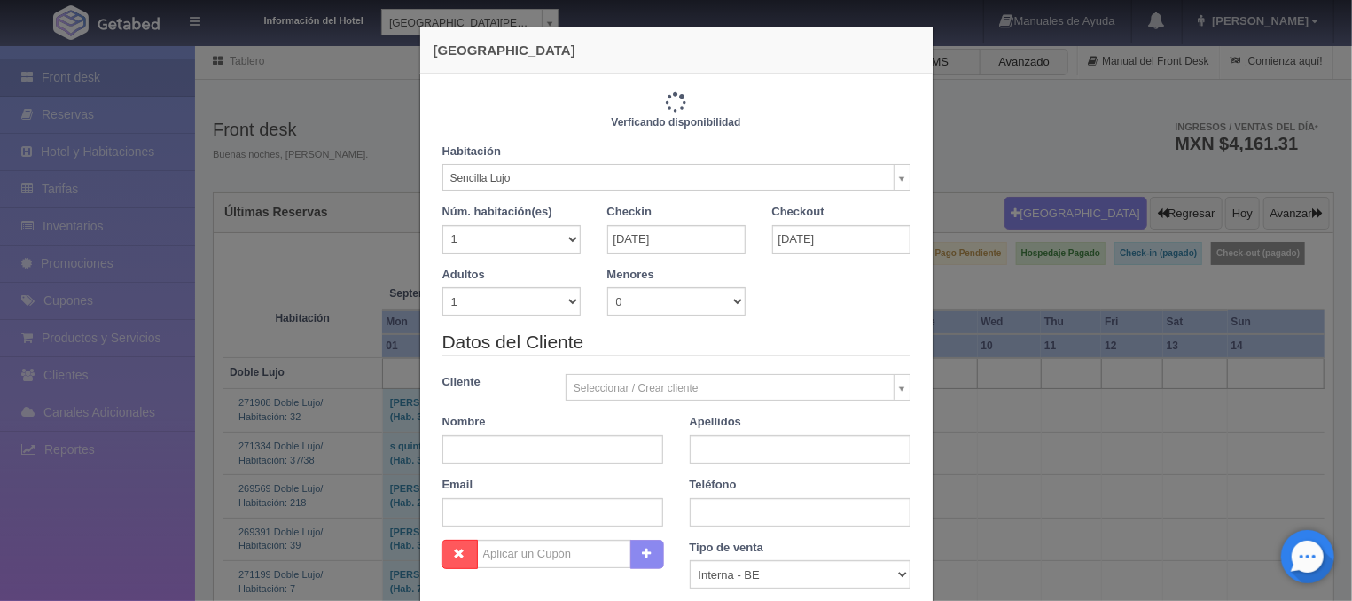
type input "1150.00"
checkbox input "false"
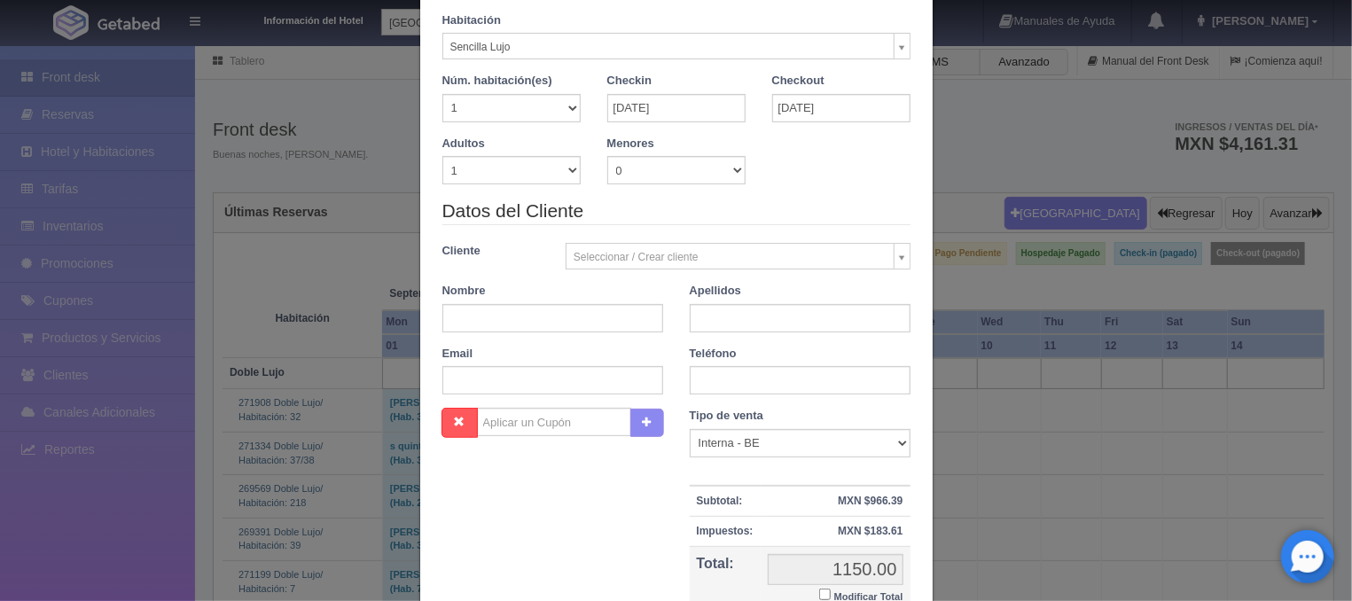
scroll to position [142, 0]
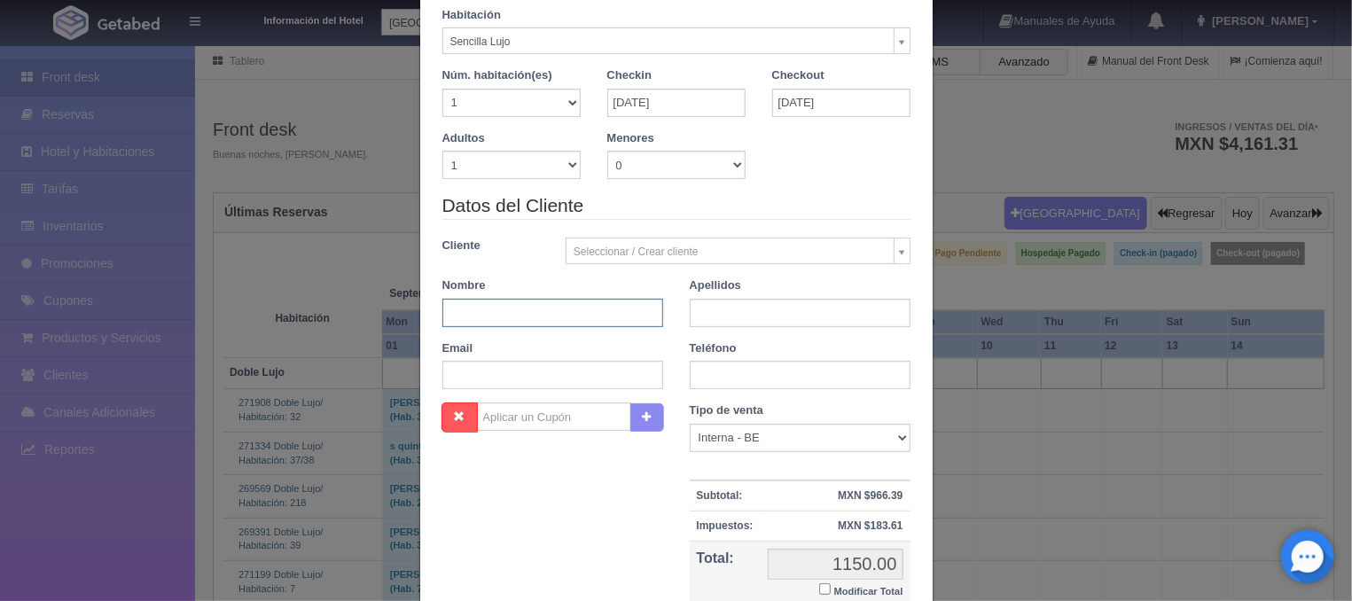
click at [541, 305] on input "text" at bounding box center [552, 313] width 221 height 28
type input "Melani"
type input "Hernandez Hernandez"
click at [703, 374] on input "text" at bounding box center [800, 375] width 221 height 28
type input "7711069213"
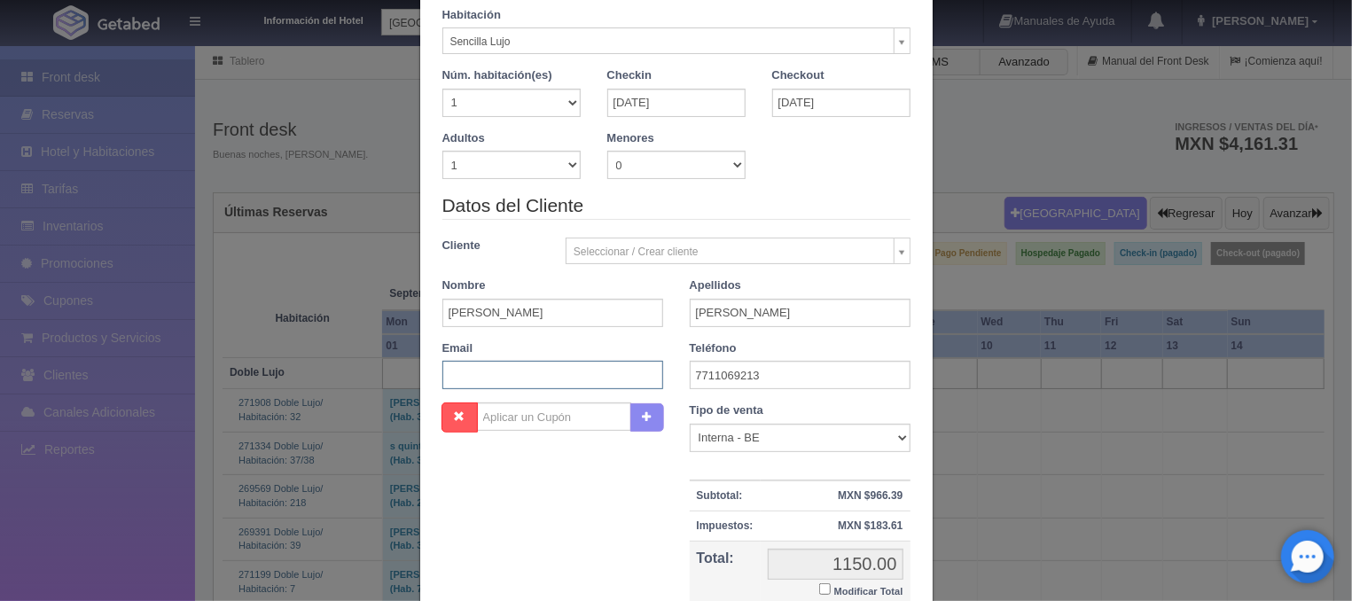
click at [554, 370] on input "text" at bounding box center [552, 375] width 221 height 28
type input "melaniehernandez791@gmail.com"
click at [824, 590] on input "Modificar Total" at bounding box center [825, 589] width 12 height 12
checkbox input "true"
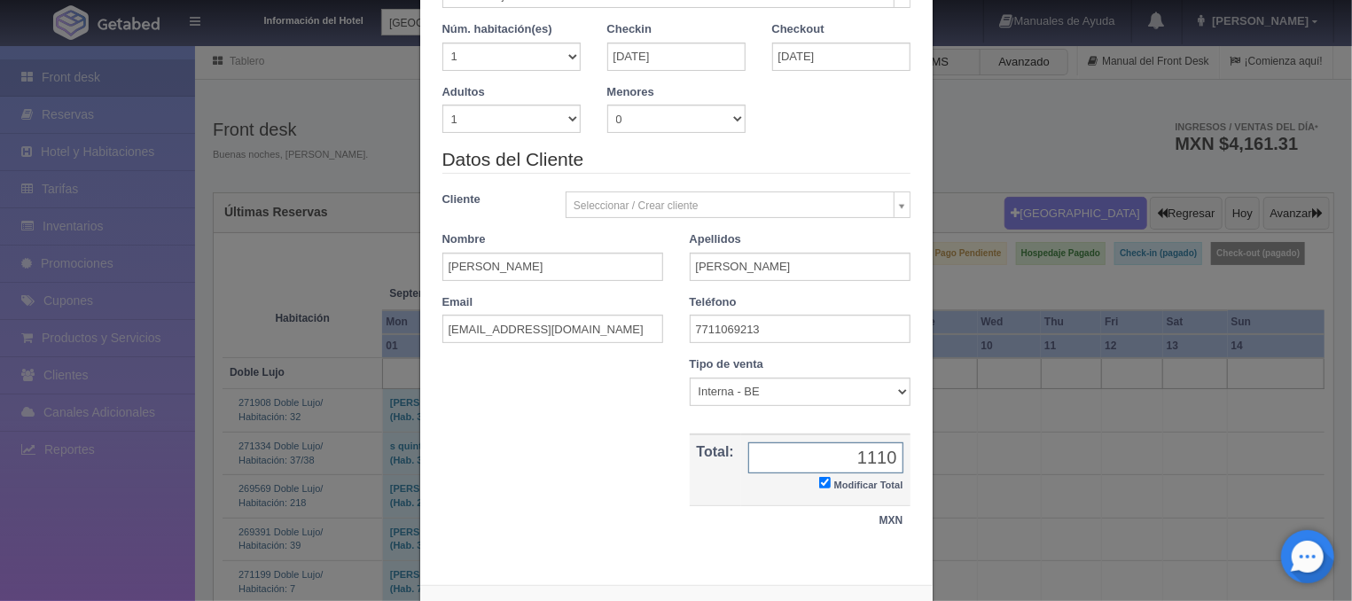
scroll to position [261, 0]
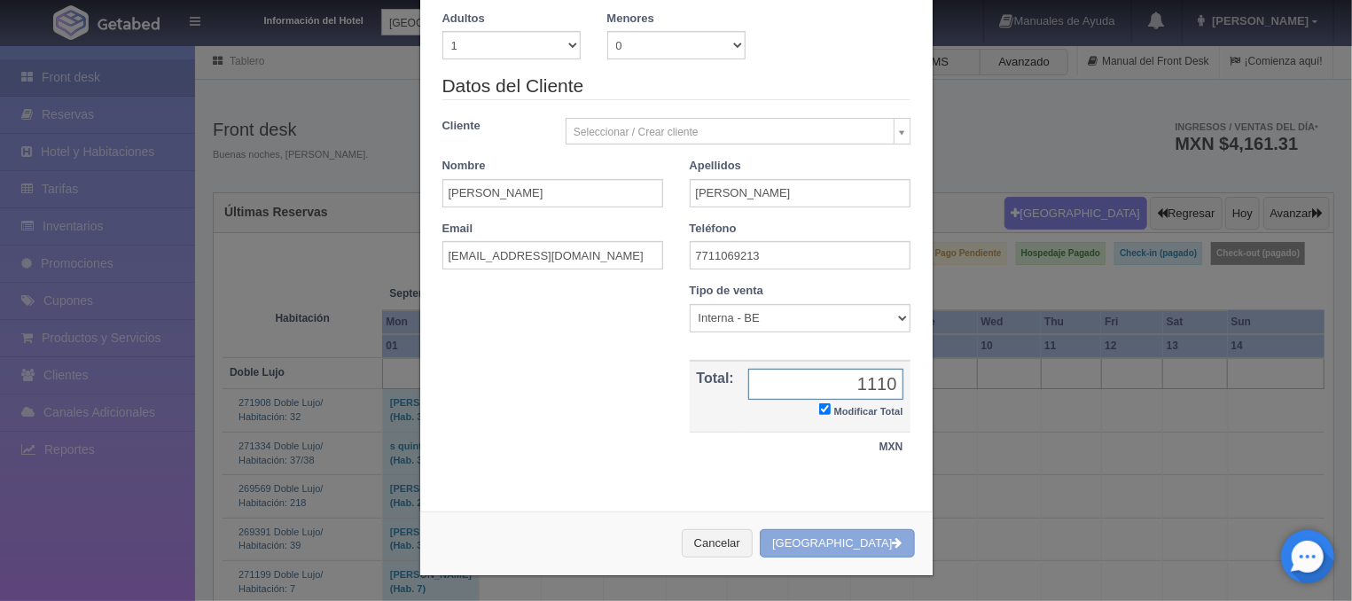
type input "1110"
click at [854, 540] on button "Crear Reserva" at bounding box center [837, 543] width 154 height 29
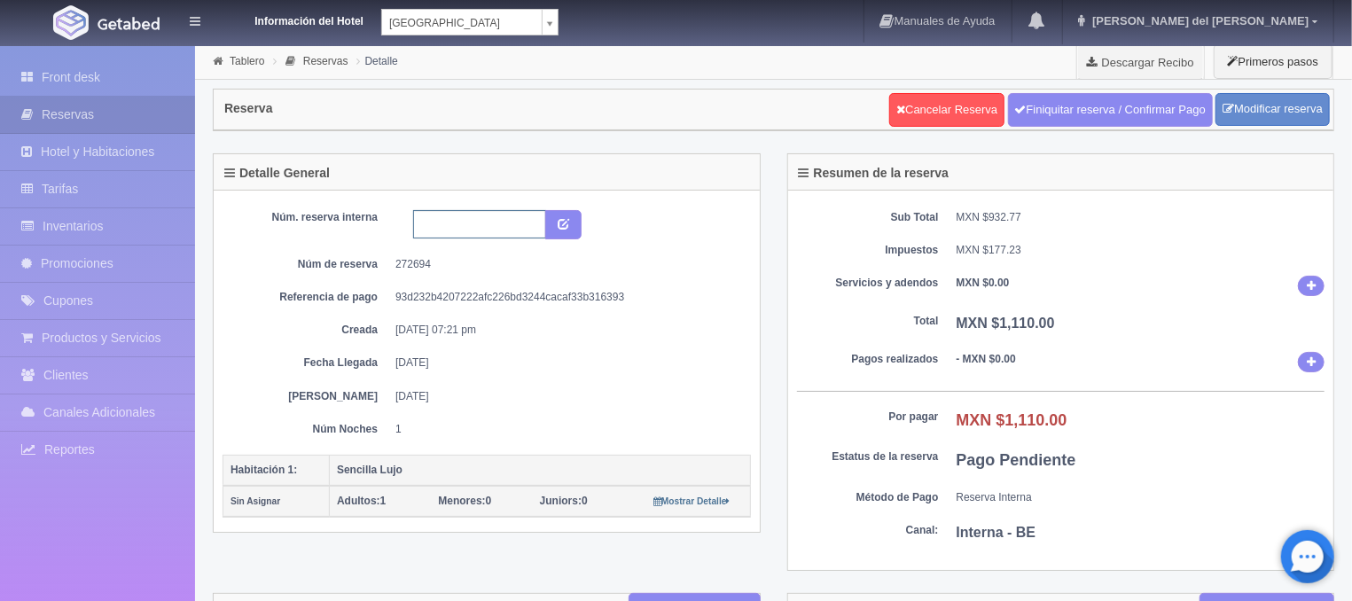
click at [516, 221] on input "text" at bounding box center [479, 224] width 133 height 28
click at [679, 266] on dd "272694" at bounding box center [566, 264] width 342 height 15
click at [500, 230] on input "RE" at bounding box center [479, 224] width 133 height 28
type input "Reserva x Telefono"
click at [574, 219] on button "submit" at bounding box center [563, 225] width 36 height 30
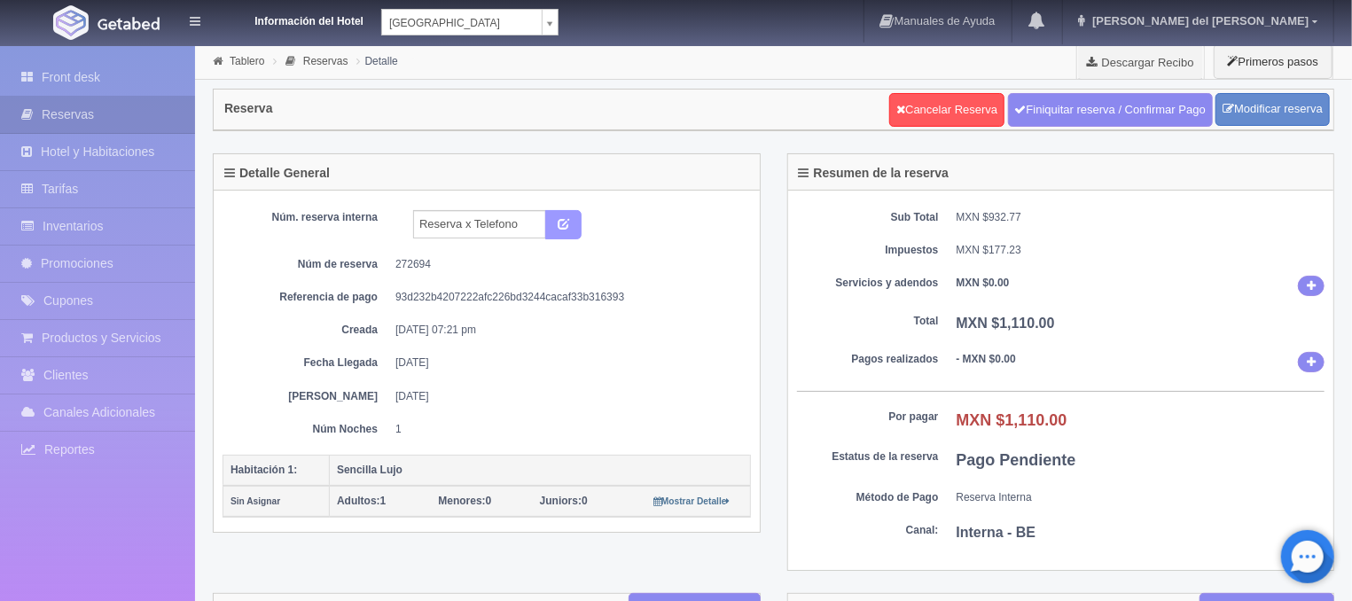
click at [558, 230] on button "submit" at bounding box center [563, 225] width 36 height 30
click at [99, 67] on link "Front desk" at bounding box center [97, 77] width 195 height 36
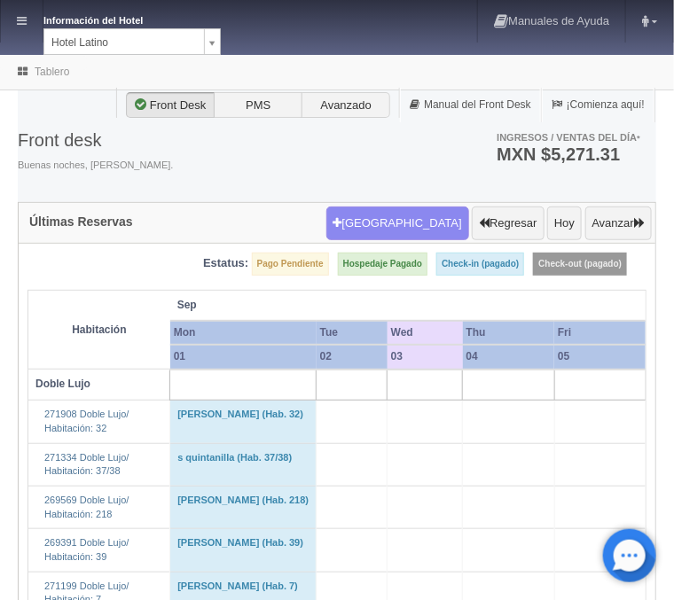
select select "625"
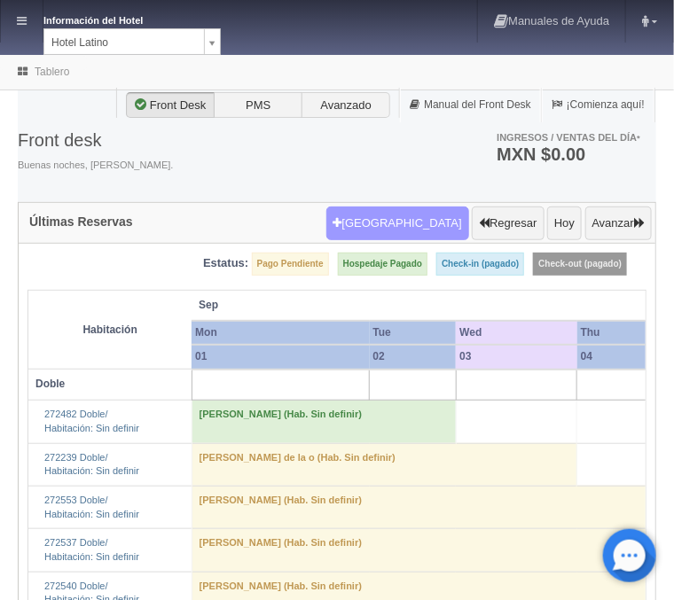
click at [413, 226] on button "Nueva Reserva" at bounding box center [397, 224] width 143 height 34
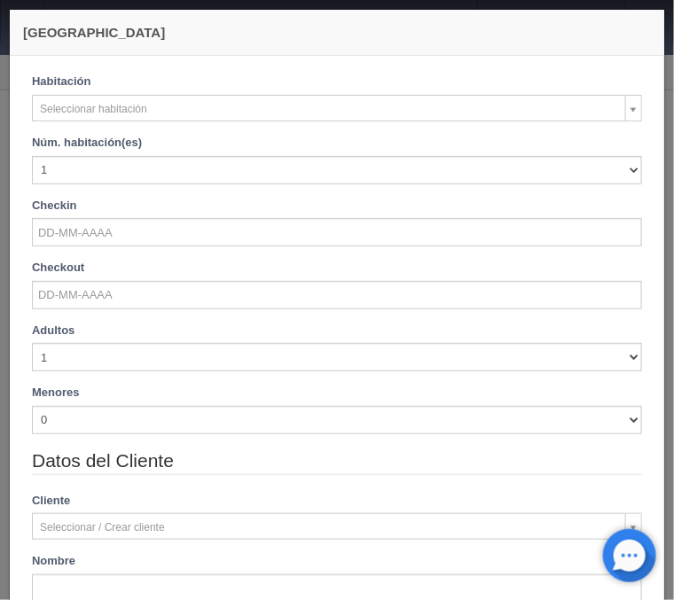
checkbox input "false"
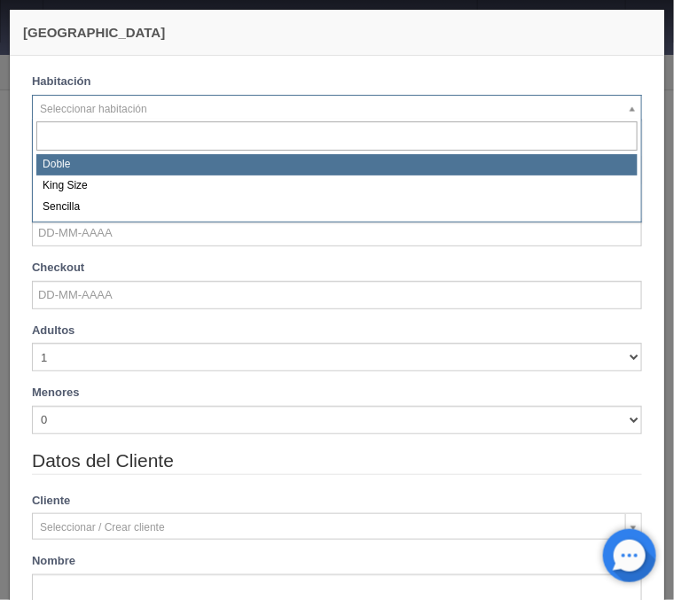
select select "2159"
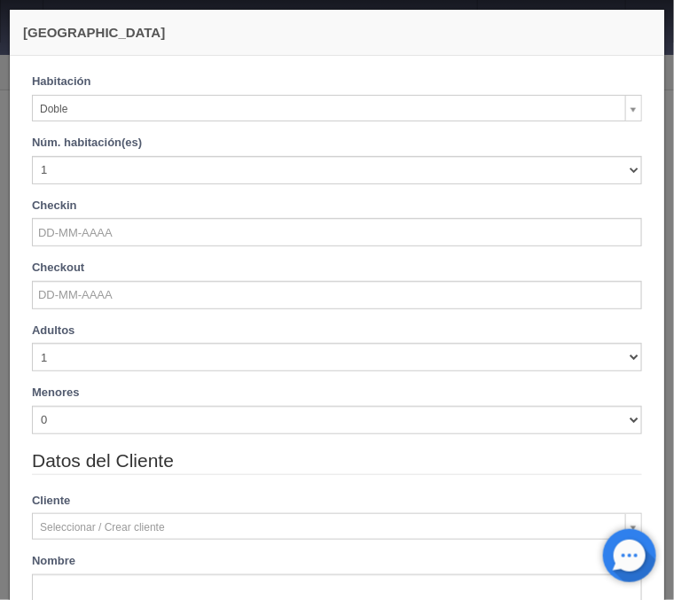
checkbox input "false"
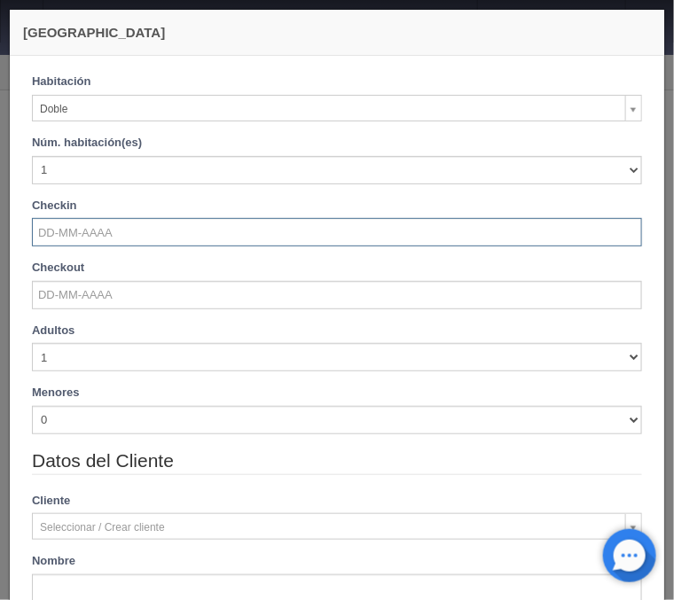
click at [63, 230] on input "text" at bounding box center [337, 232] width 610 height 28
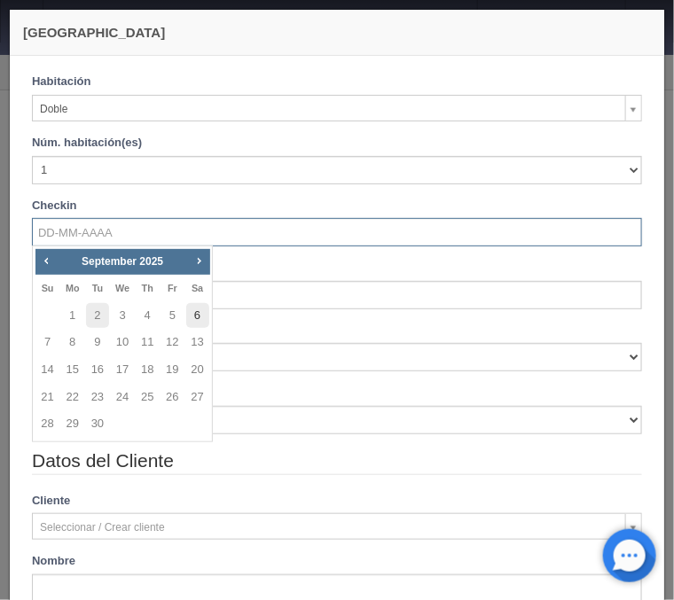
click at [194, 312] on link "6" at bounding box center [197, 316] width 23 height 26
type input "06-09-2025"
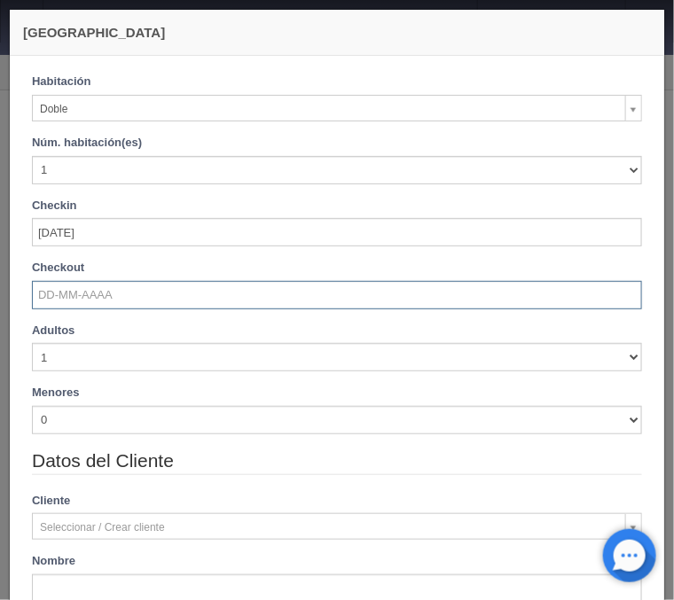
click at [108, 300] on input "text" at bounding box center [337, 295] width 610 height 28
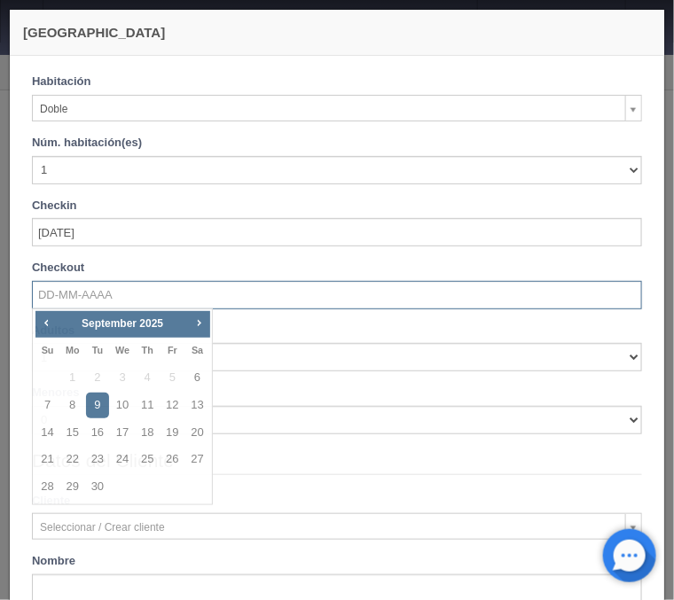
checkbox input "false"
click at [50, 405] on link "7" at bounding box center [47, 406] width 23 height 26
type input "07-09-2025"
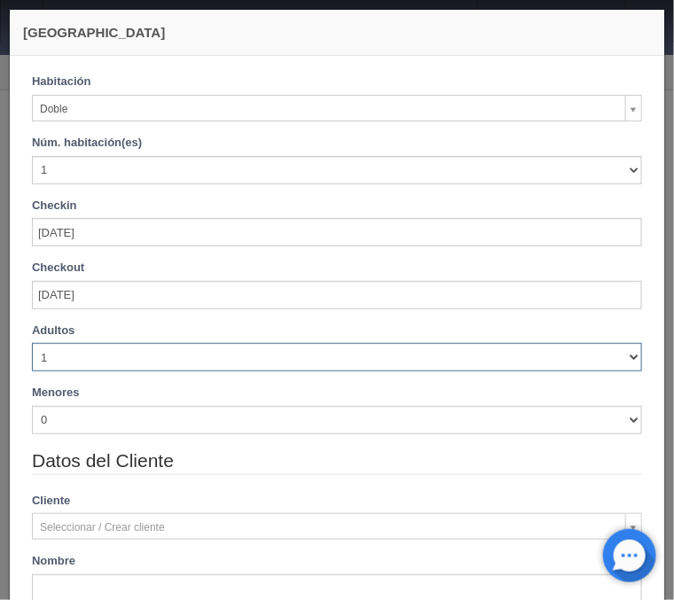
click at [32, 343] on select "1 2 3 4 5 6 7 8 9 10" at bounding box center [337, 357] width 610 height 28
checkbox input "false"
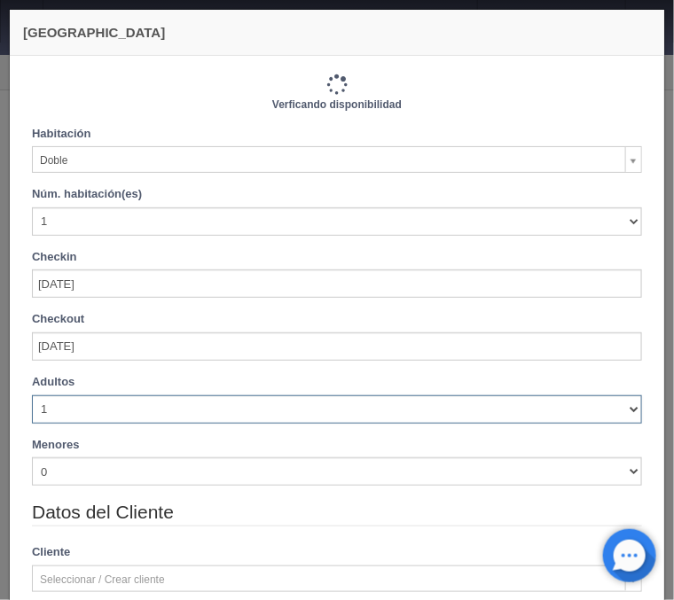
type input "770.00"
checkbox input "false"
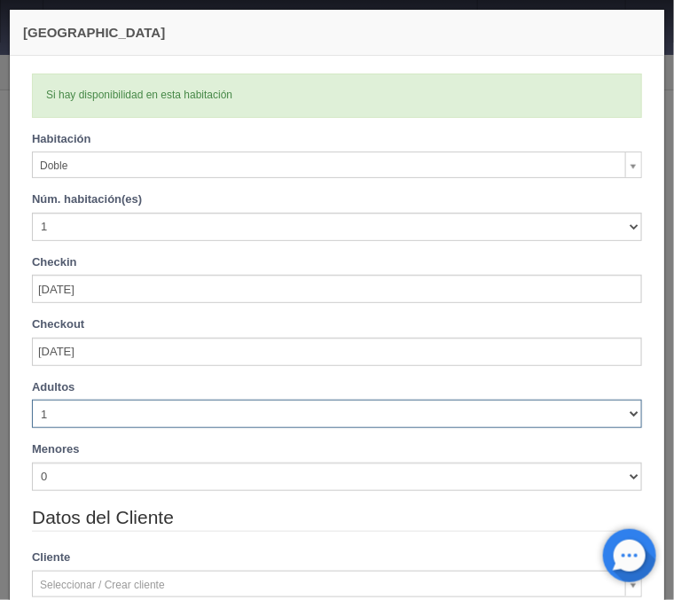
select select "2"
click option "2" at bounding box center [0, 0] width 0 height 0
checkbox input "false"
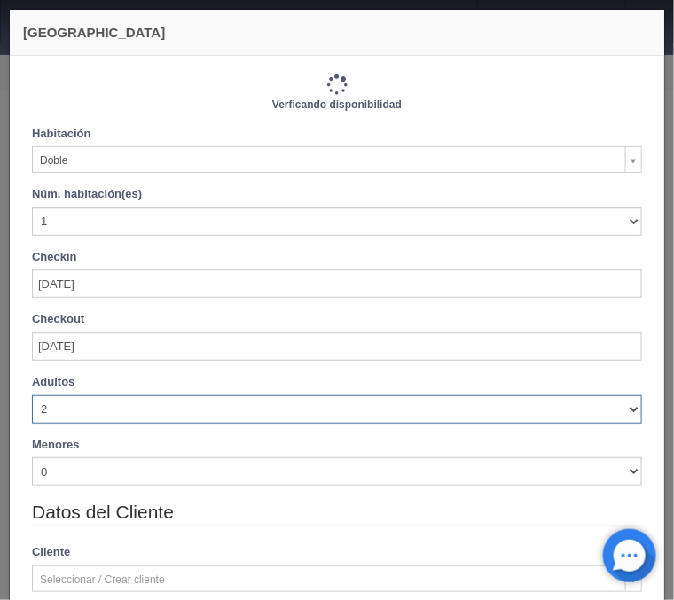
type input "770.00"
checkbox input "false"
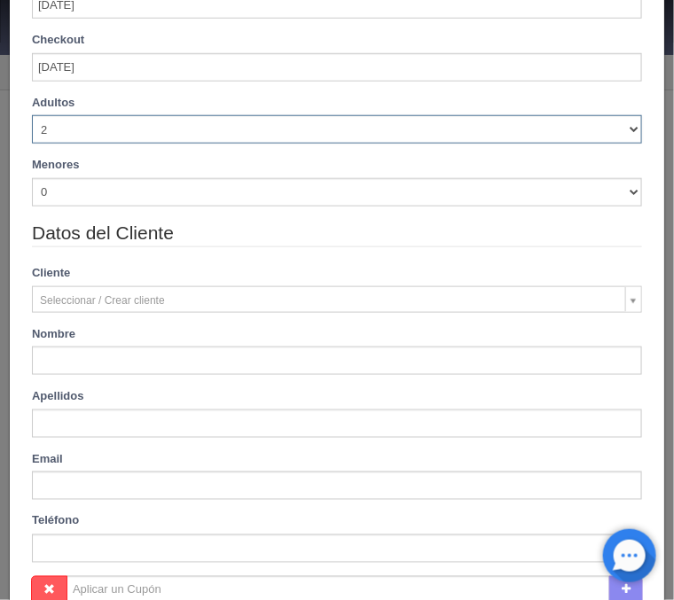
scroll to position [427, 0]
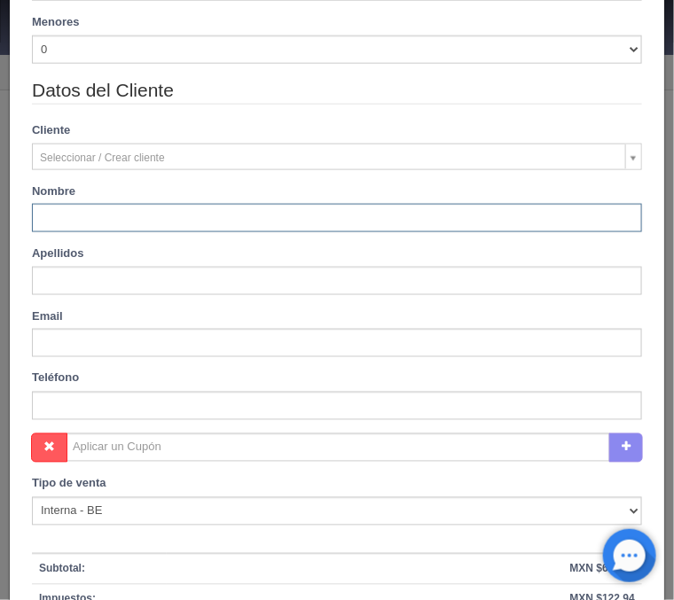
click at [74, 219] on input "text" at bounding box center [337, 218] width 610 height 28
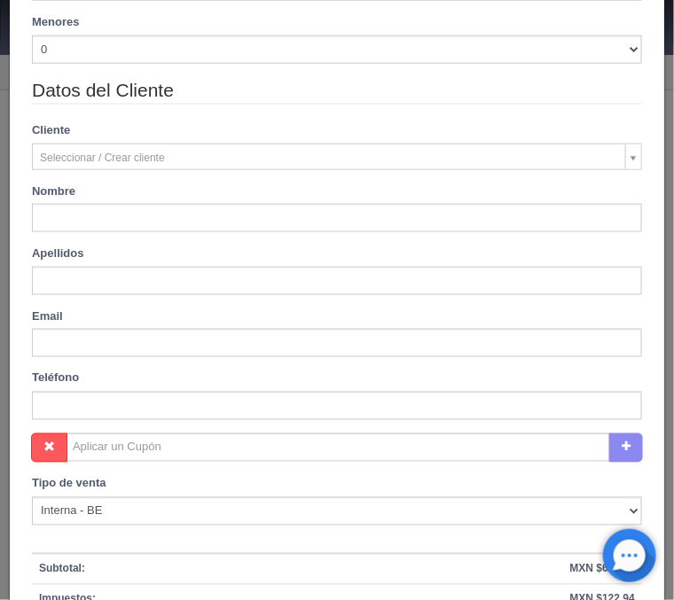
type input "Maria Rosalia"
type input "Del Rio"
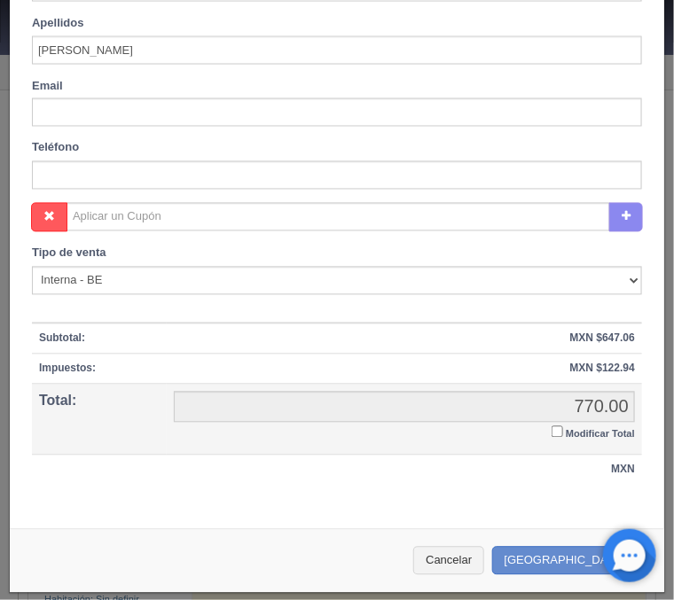
scroll to position [659, 0]
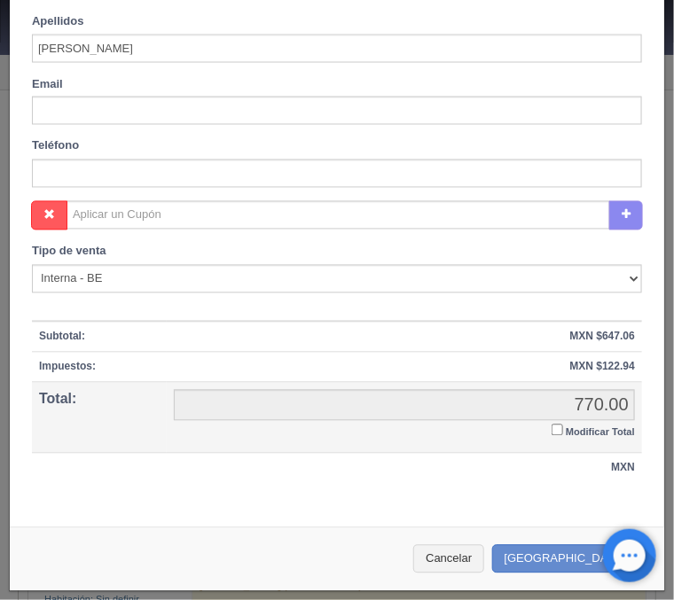
click at [558, 430] on input "Modificar Total" at bounding box center [557, 431] width 12 height 12
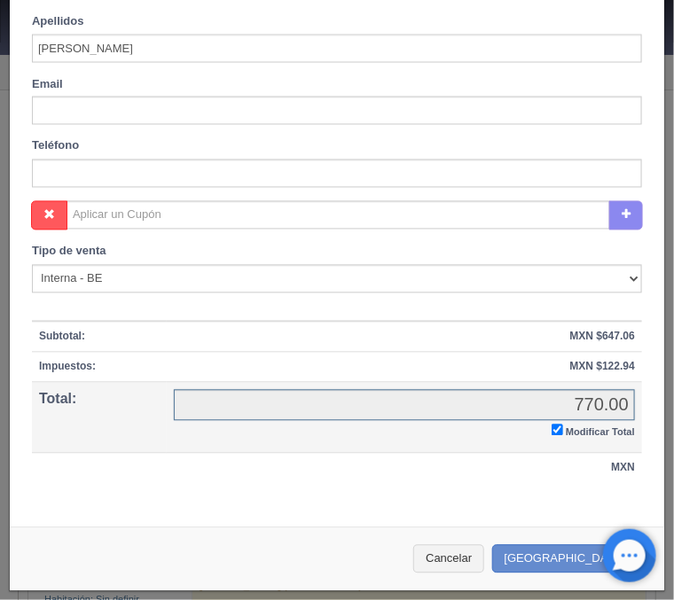
checkbox input "true"
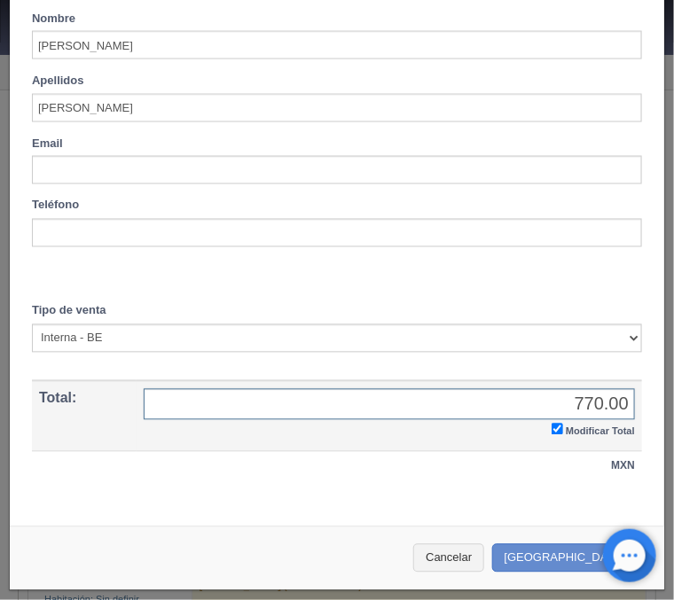
scroll to position [598, 0]
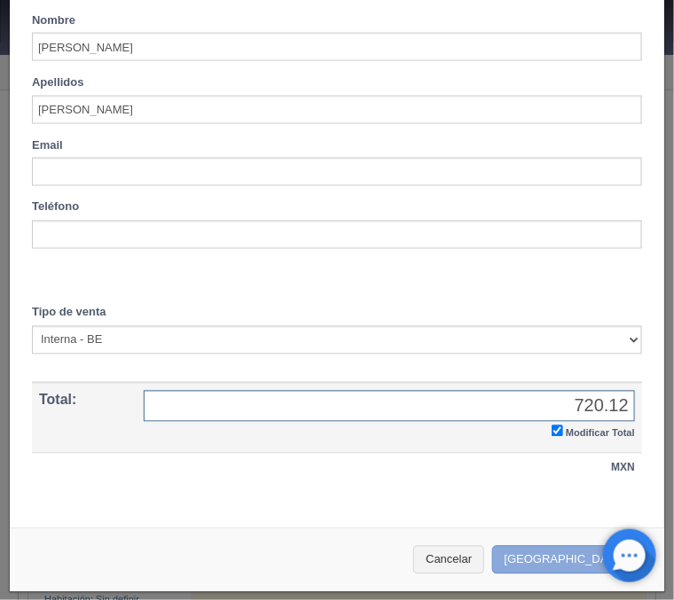
type input "720.12"
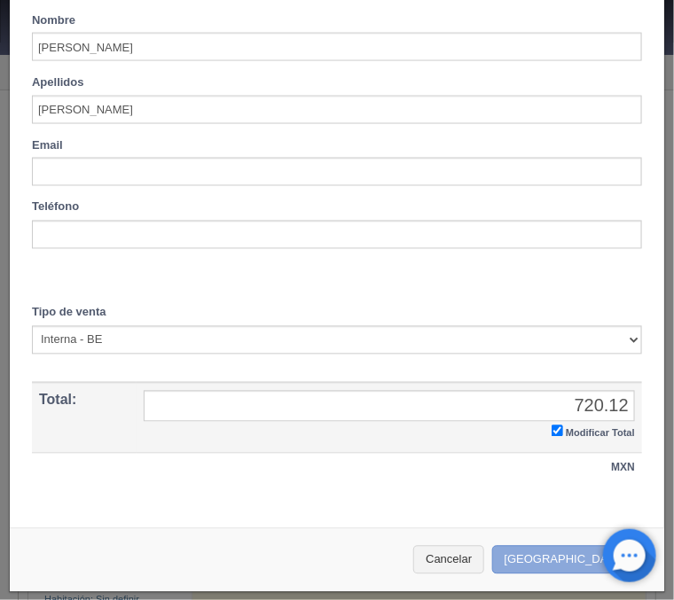
click at [575, 558] on button "[GEOGRAPHIC_DATA]" at bounding box center [569, 560] width 154 height 29
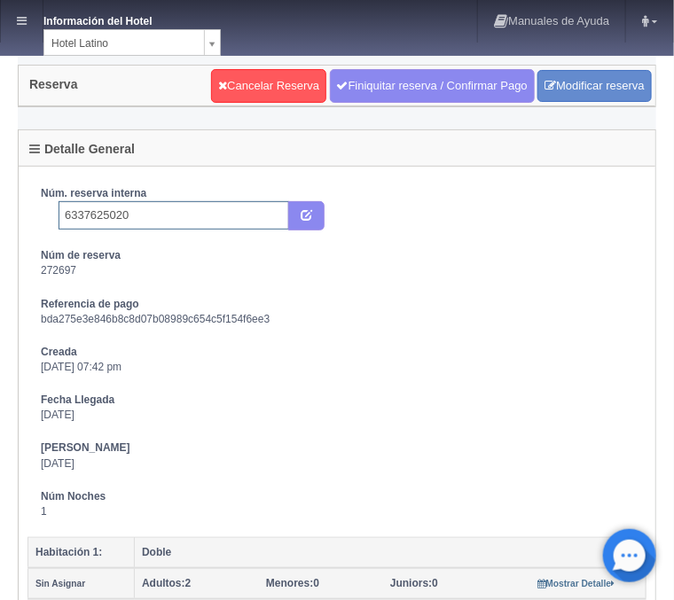
click at [154, 213] on input "6337625020" at bounding box center [173, 215] width 230 height 28
type input "6337625020 Booking"
click at [305, 220] on icon "submit" at bounding box center [306, 214] width 12 height 12
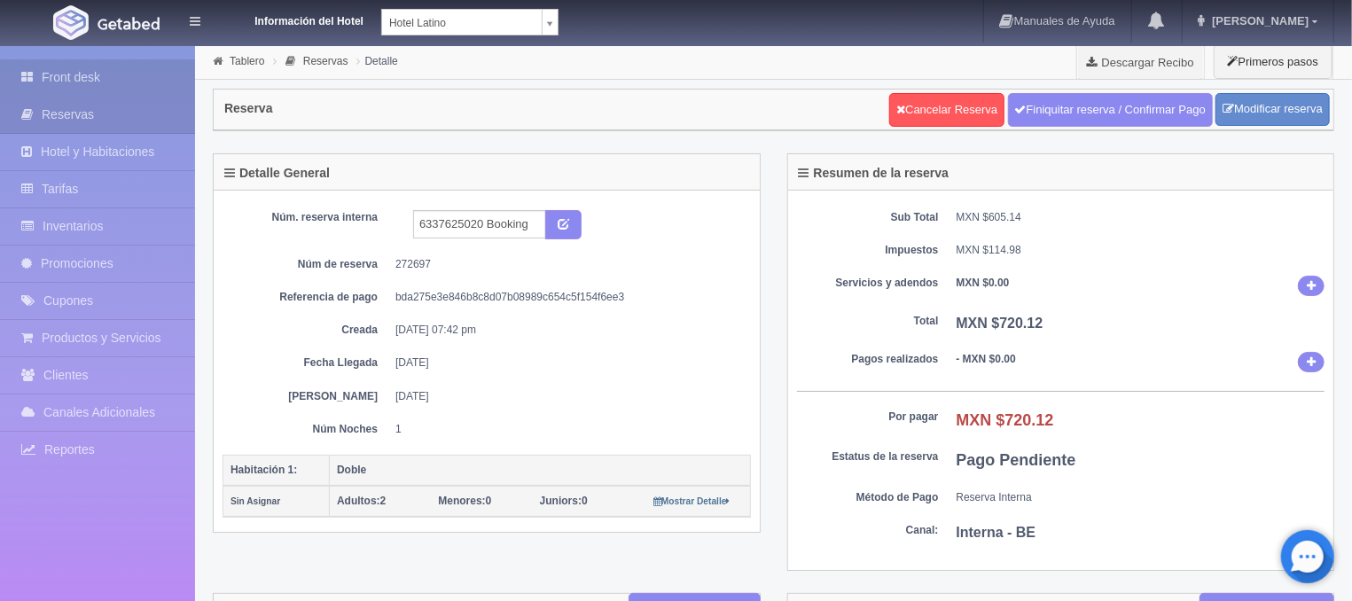
click at [100, 74] on link "Front desk" at bounding box center [97, 77] width 195 height 36
